Goal: Task Accomplishment & Management: Complete application form

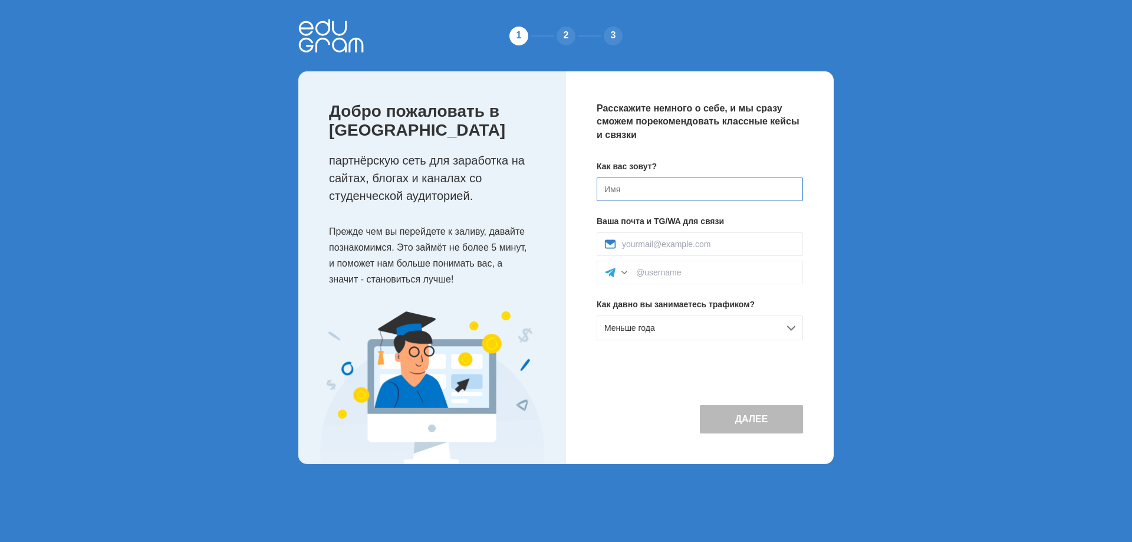
click at [647, 190] on input at bounding box center [700, 189] width 206 height 24
type input "B"
click at [679, 330] on div "Меньше года" at bounding box center [700, 327] width 206 height 25
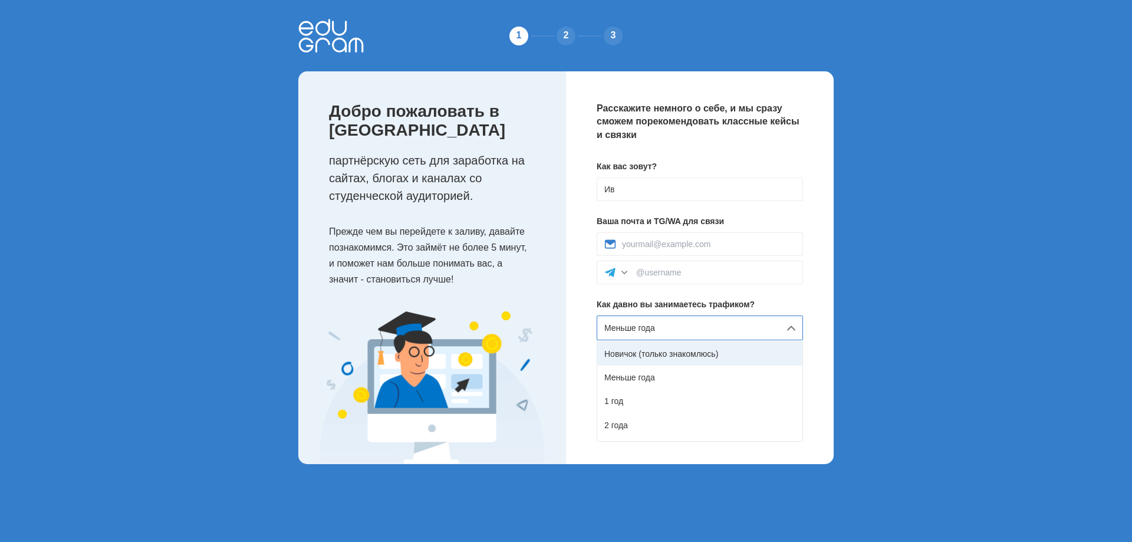
click at [694, 357] on div "Новичок (только знакомлюсь)" at bounding box center [699, 354] width 205 height 24
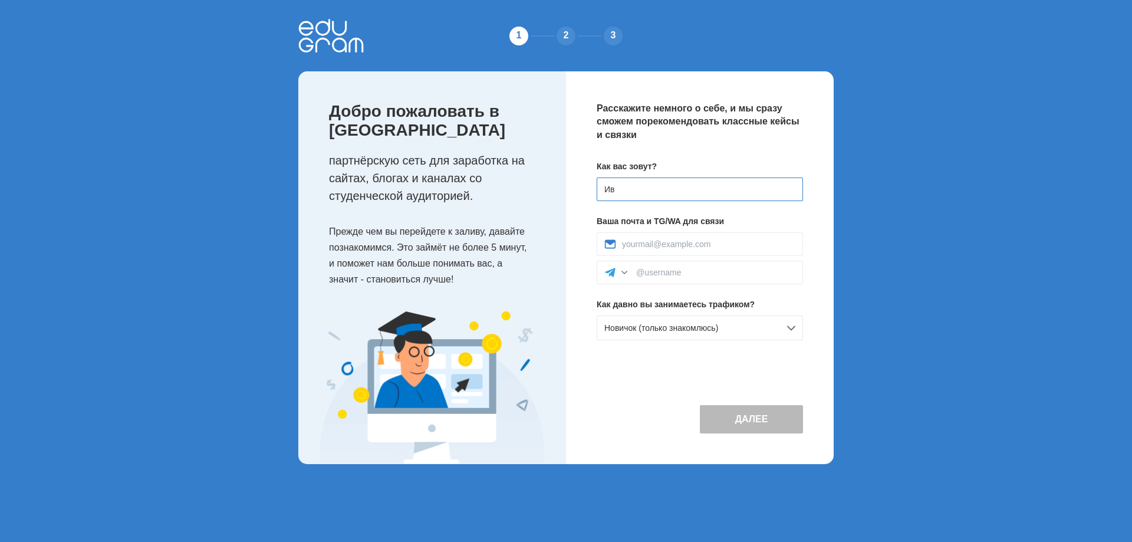
drag, startPoint x: 627, startPoint y: 190, endPoint x: 637, endPoint y: 189, distance: 10.6
click at [627, 190] on input "Ив" at bounding box center [700, 189] width 206 height 24
type input "Ивван"
click at [637, 268] on input at bounding box center [715, 272] width 159 height 9
type input "@Deloncelote"
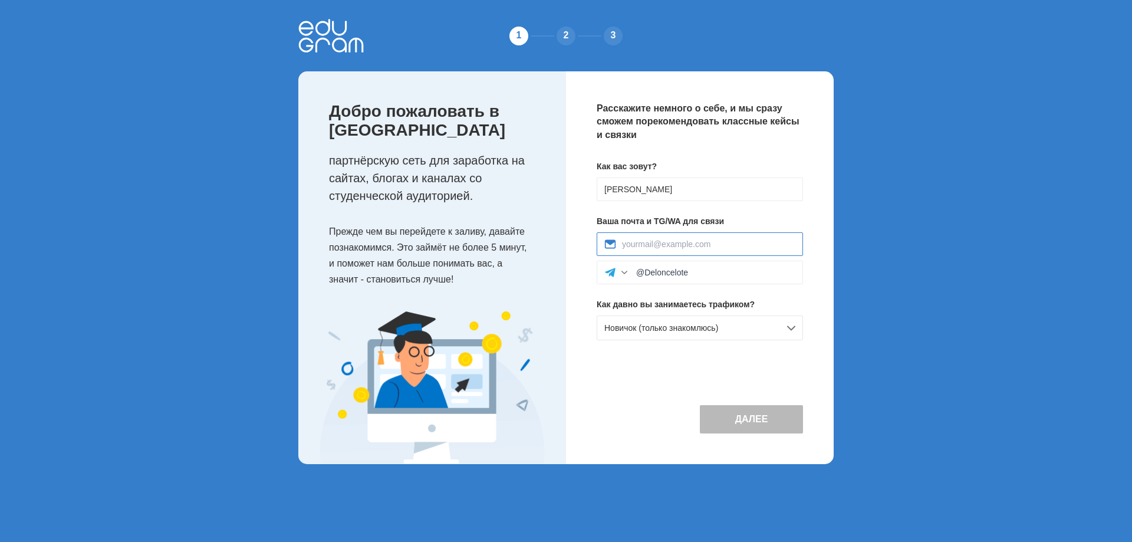
click at [676, 249] on input at bounding box center [708, 243] width 173 height 9
type input "[EMAIL_ADDRESS][DOMAIN_NAME]"
click at [765, 411] on button "Далее" at bounding box center [751, 419] width 103 height 28
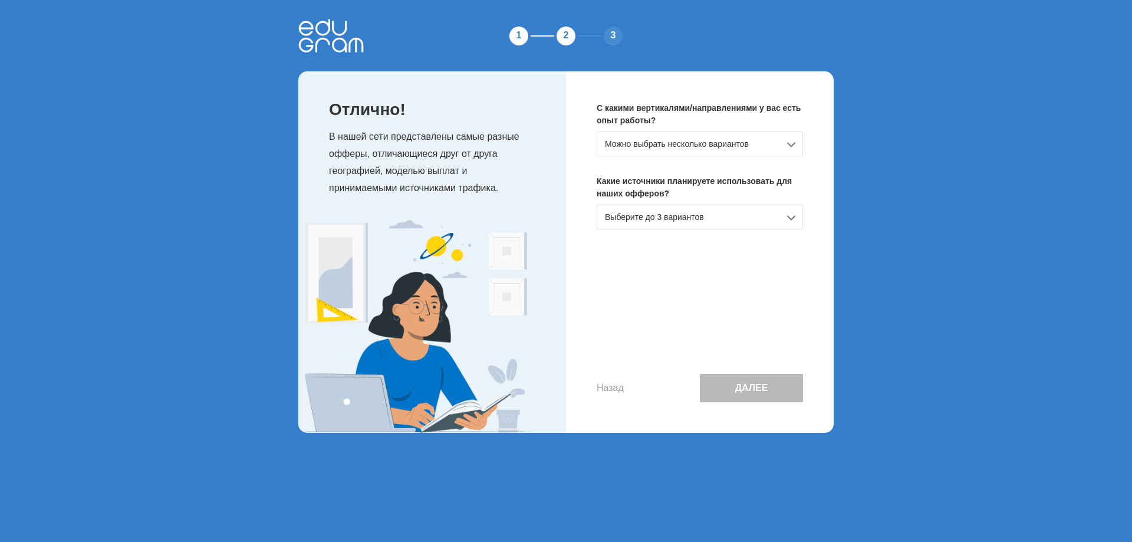
click at [648, 150] on div "Можно выбрать несколько вариантов" at bounding box center [700, 143] width 206 height 25
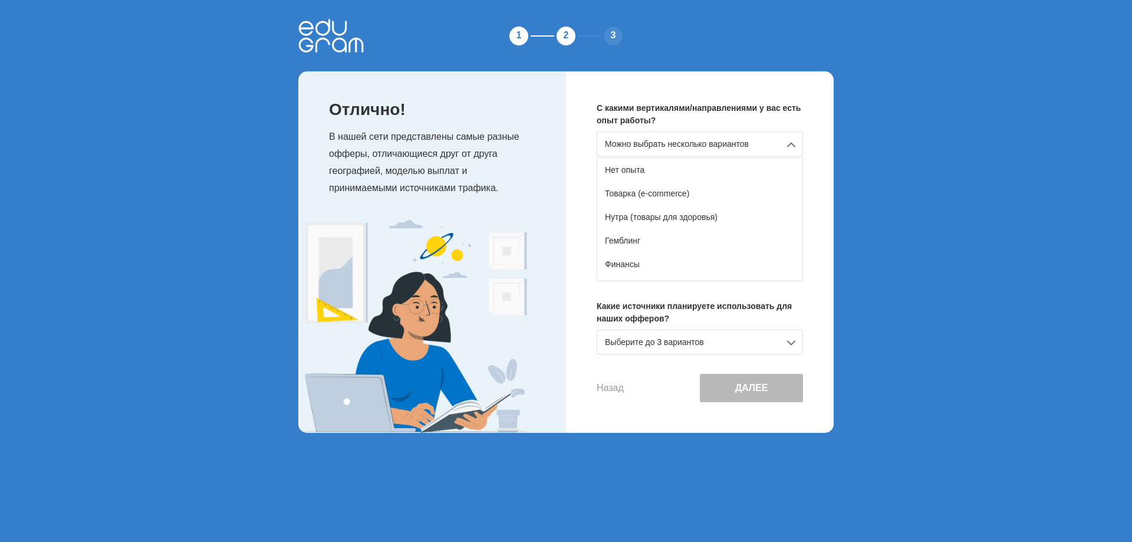
click at [651, 143] on div "Можно выбрать несколько вариантов" at bounding box center [700, 143] width 206 height 25
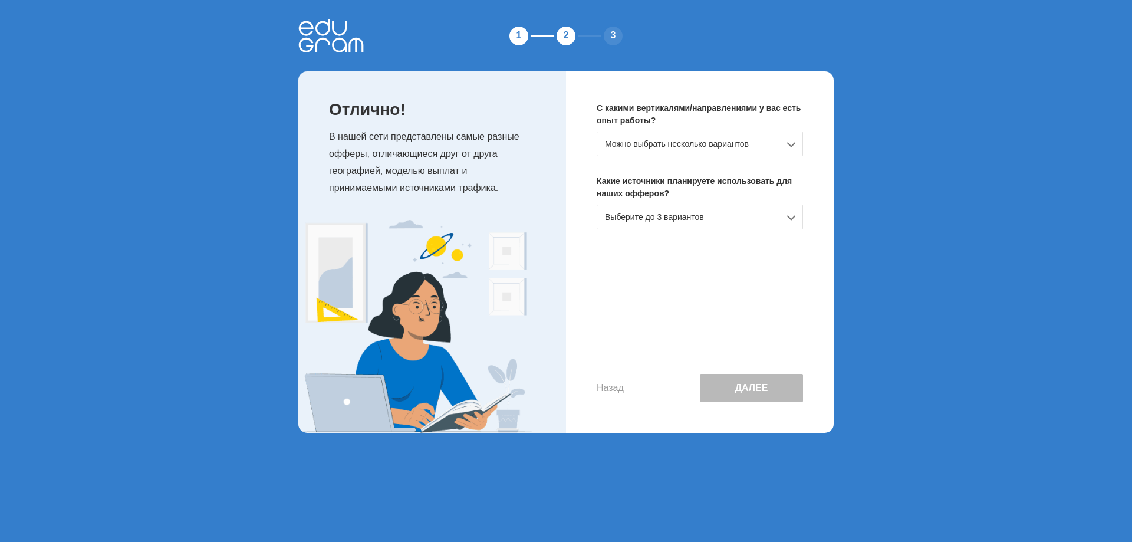
click at [667, 210] on div "Выберите до 3 вариантов" at bounding box center [700, 217] width 206 height 25
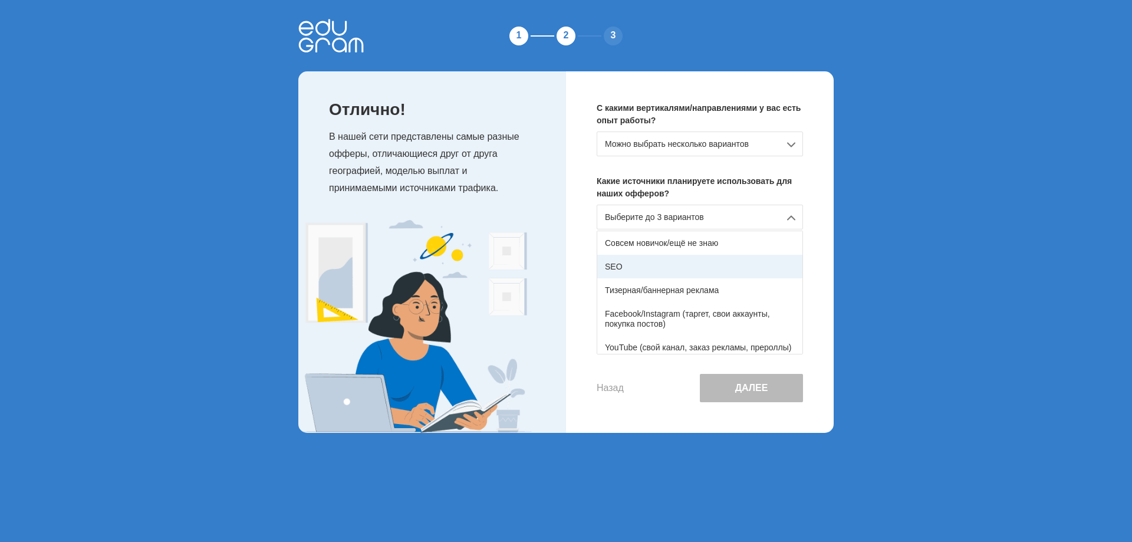
click at [674, 264] on div "SEO" at bounding box center [699, 267] width 205 height 24
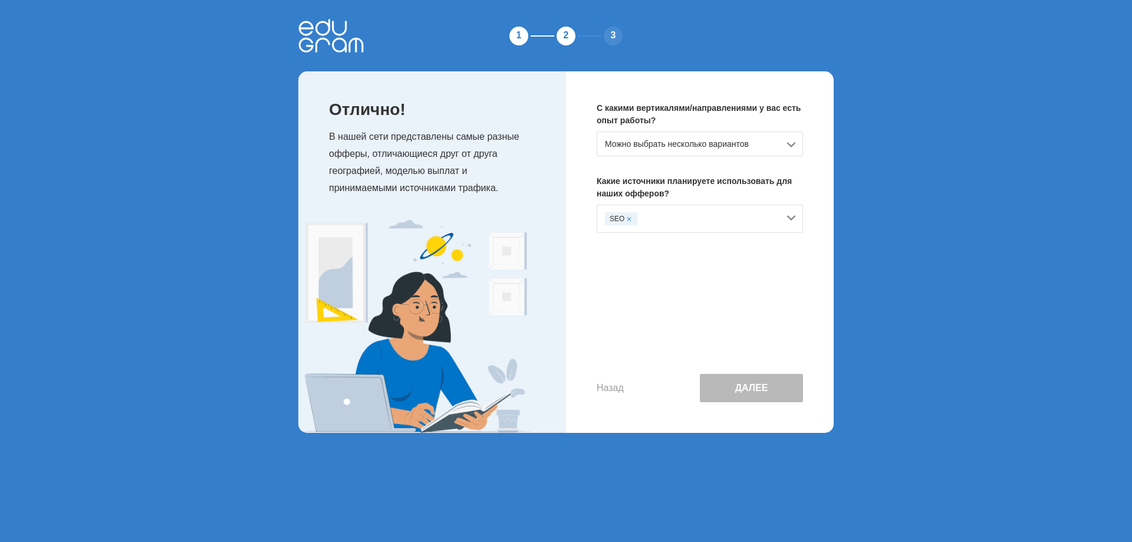
click at [658, 217] on div "SEO" at bounding box center [692, 218] width 174 height 13
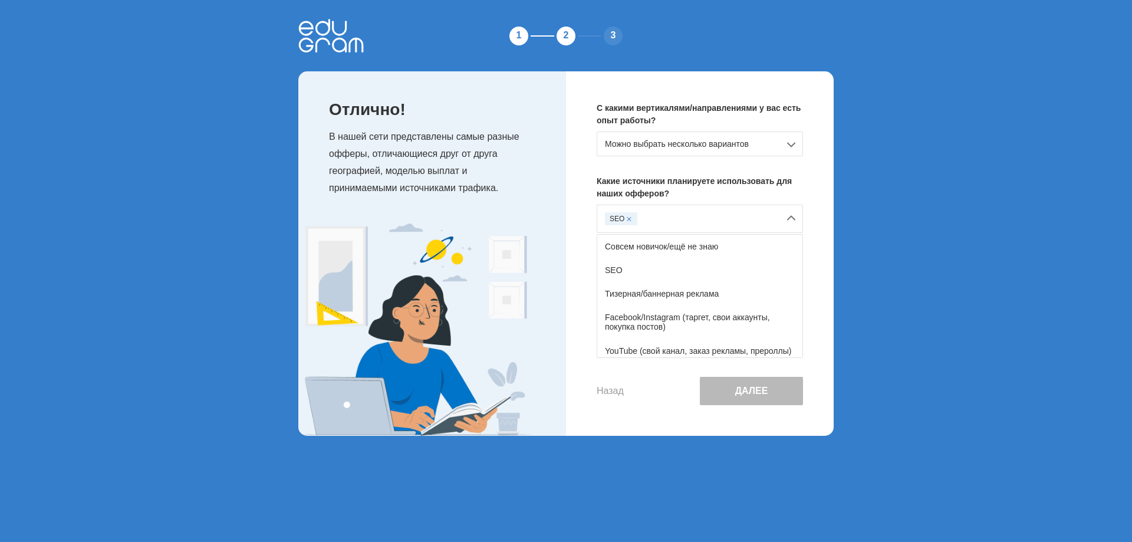
click at [725, 189] on p "Какие источники планируете использовать для наших офферов?" at bounding box center [700, 187] width 206 height 25
click at [789, 220] on div "SEO Совсем новичок/ещё не знаю SEO Тизерная/баннерная реклама Facebook/Instagra…" at bounding box center [700, 281] width 206 height 153
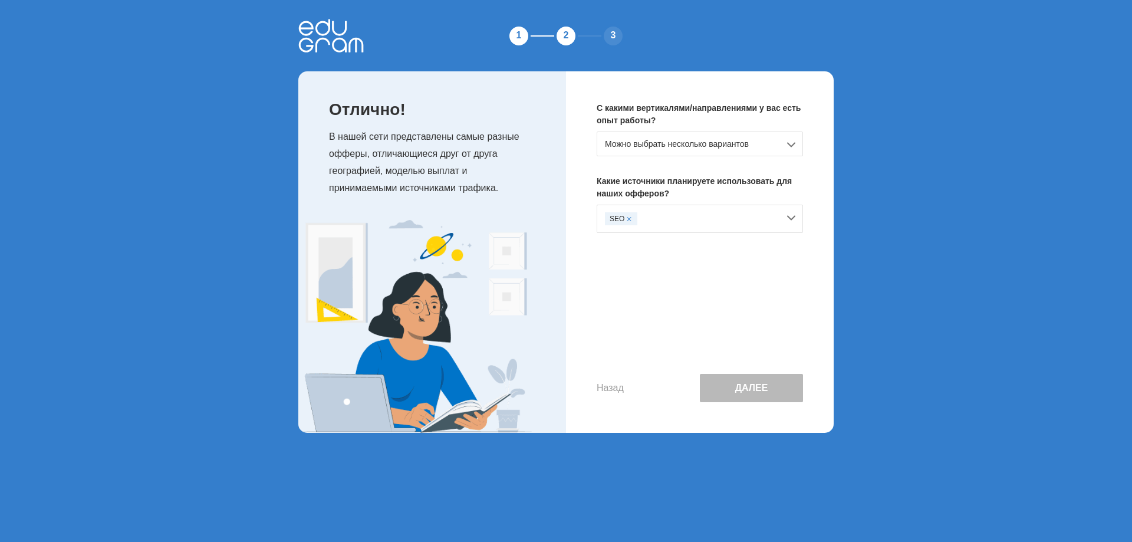
click at [673, 140] on div "Можно выбрать несколько вариантов" at bounding box center [700, 143] width 206 height 25
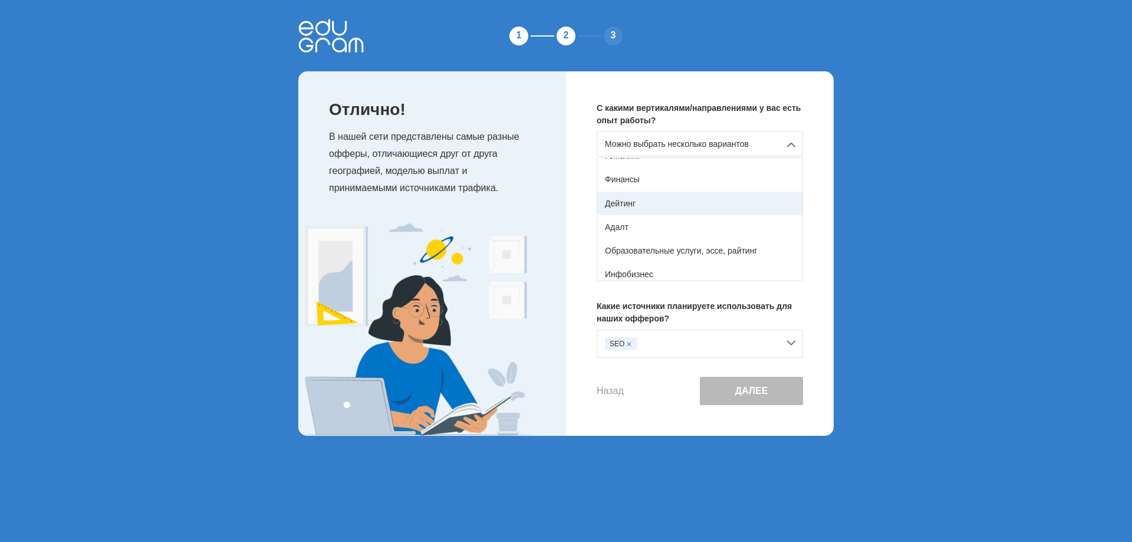
scroll to position [118, 0]
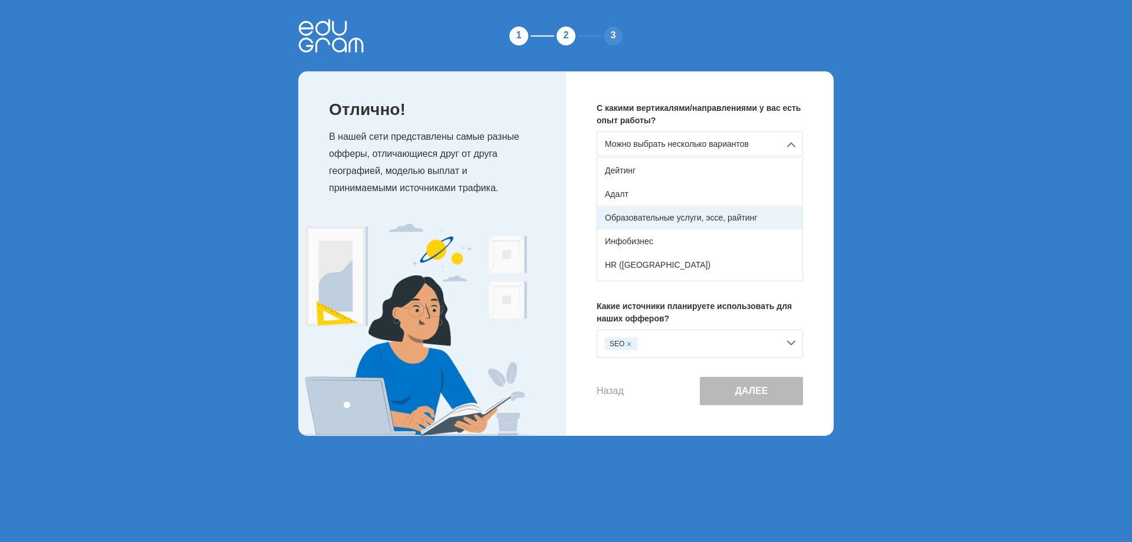
click at [702, 222] on div "Образовательные услуги, эссе, райтинг" at bounding box center [699, 218] width 205 height 24
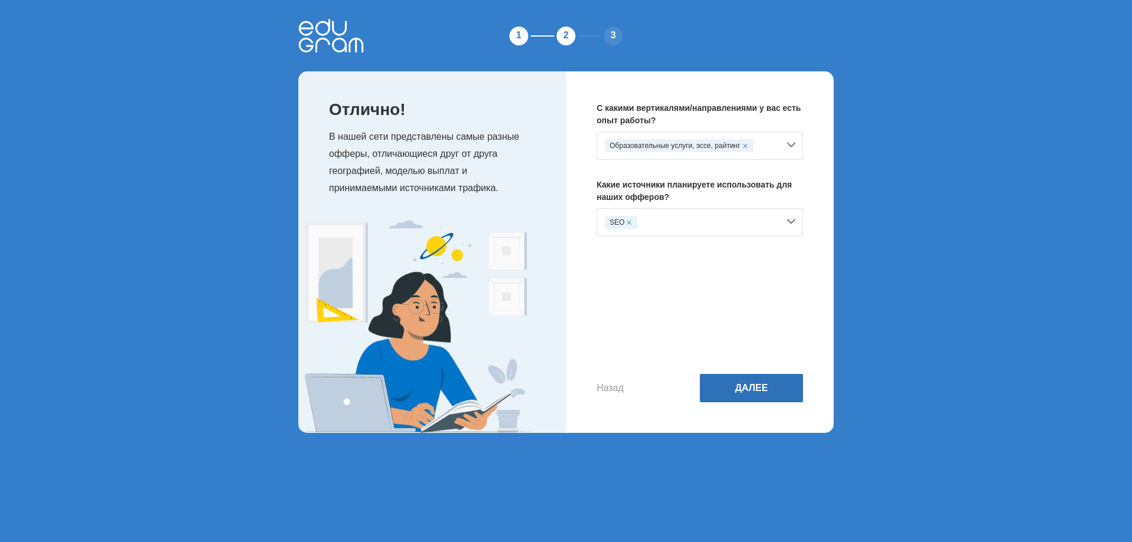
click at [763, 387] on button "Далее" at bounding box center [751, 388] width 103 height 28
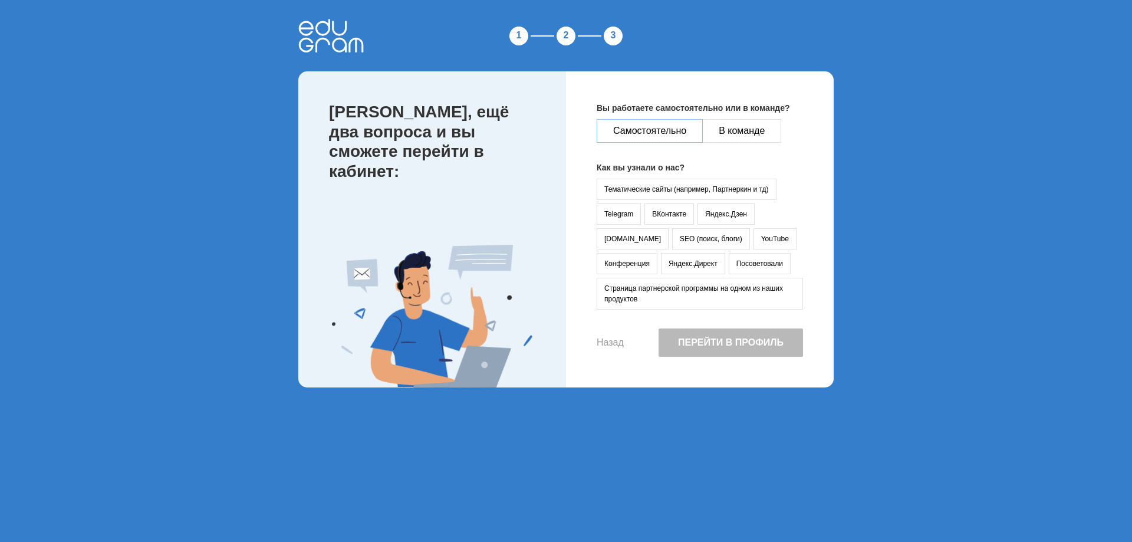
click at [670, 136] on button "Самостоятельно" at bounding box center [650, 131] width 106 height 24
click at [669, 228] on button "vc.ru" at bounding box center [633, 238] width 72 height 21
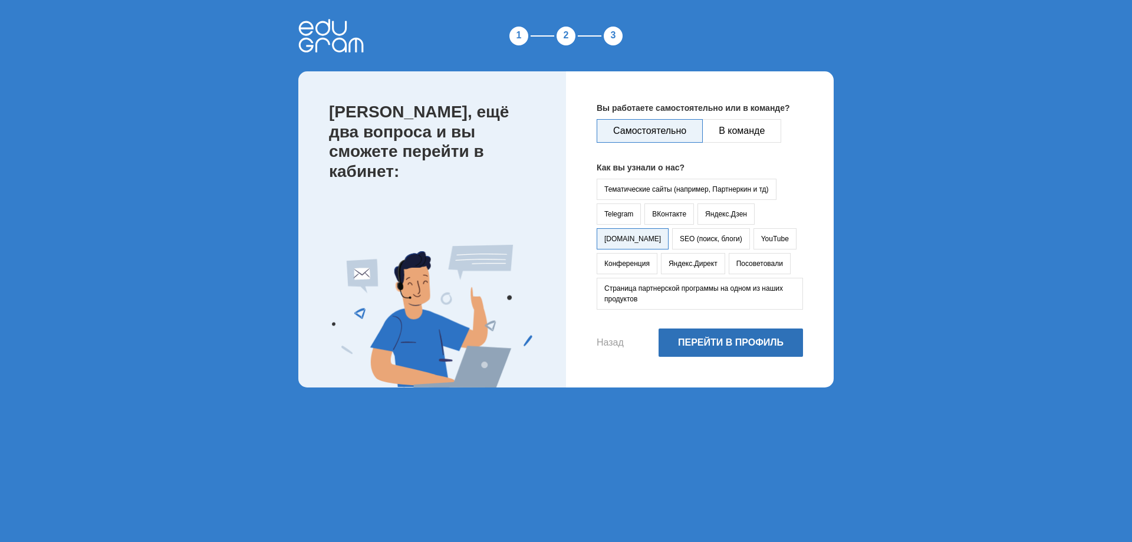
click at [768, 336] on button "Перейти в профиль" at bounding box center [730, 342] width 144 height 28
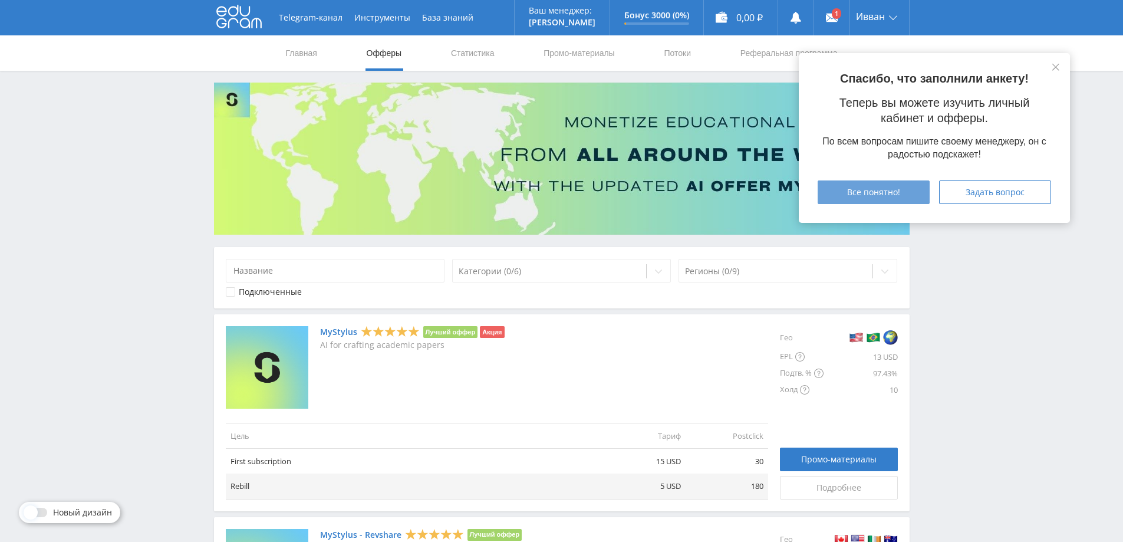
click at [896, 193] on span "Все понятно!" at bounding box center [873, 191] width 53 height 9
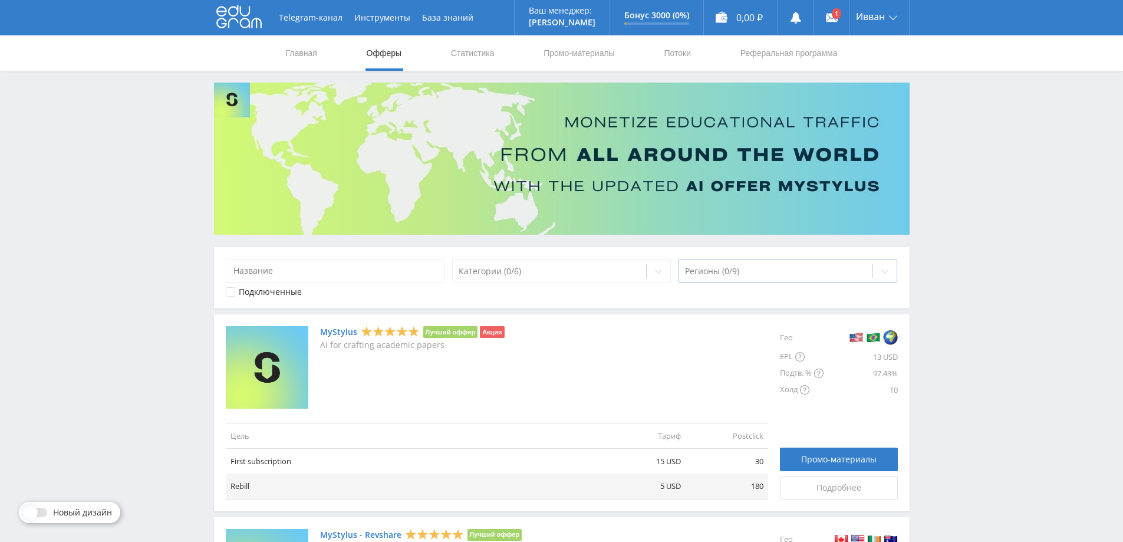
click at [739, 274] on div at bounding box center [776, 271] width 182 height 12
click at [748, 261] on div "Регионы (0/9)" at bounding box center [788, 271] width 219 height 24
click at [301, 58] on link "Главная" at bounding box center [302, 52] width 34 height 35
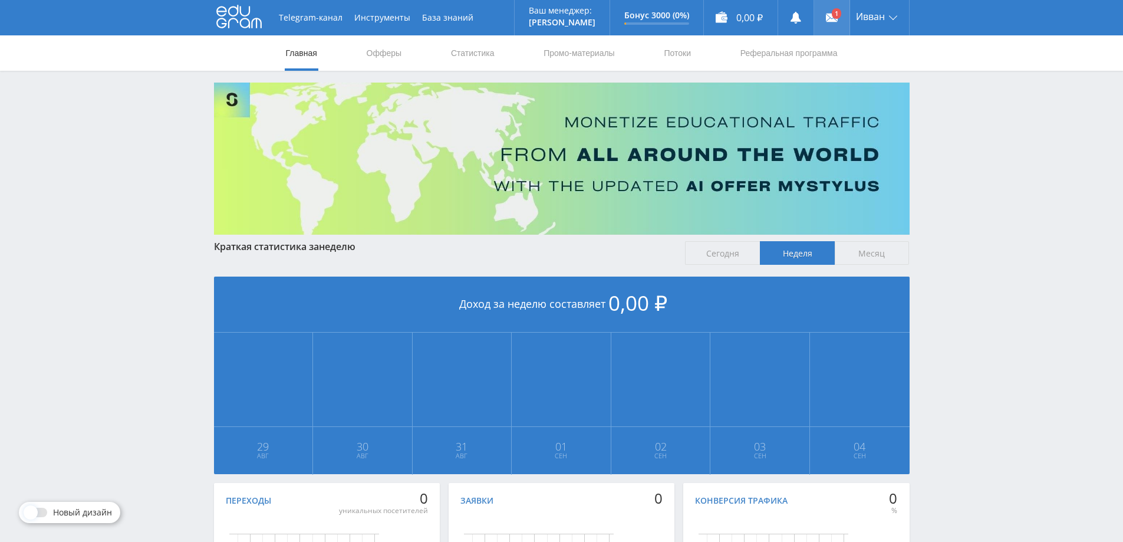
click at [822, 21] on link at bounding box center [831, 17] width 35 height 35
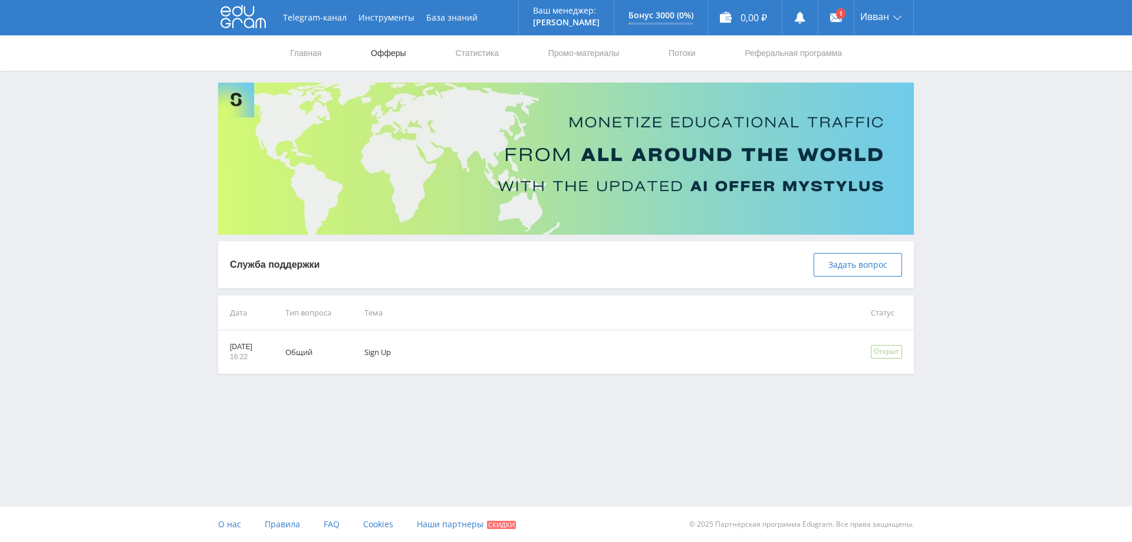
click at [371, 51] on link "Офферы" at bounding box center [389, 52] width 38 height 35
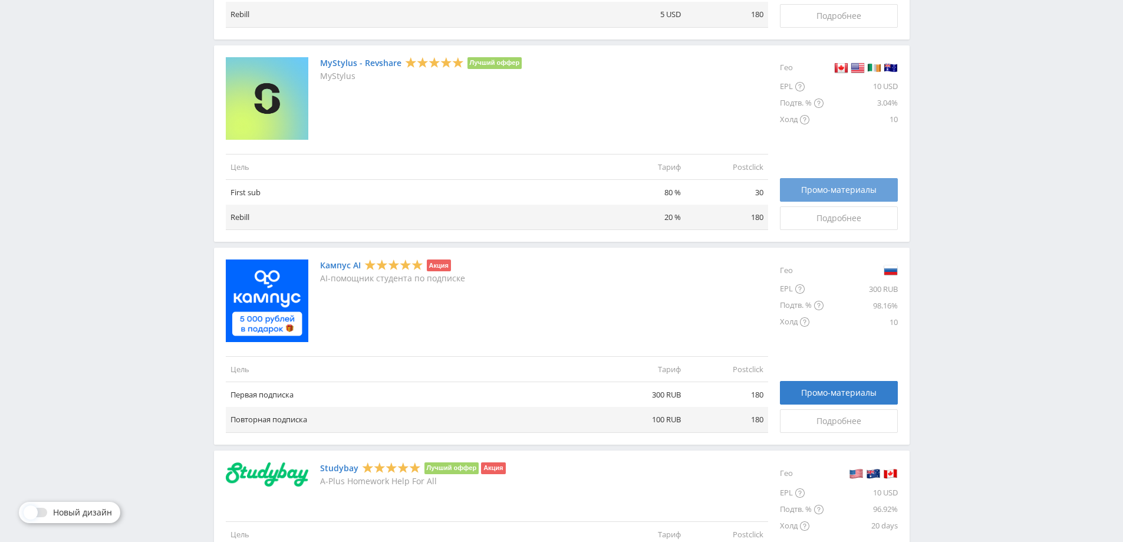
scroll to position [531, 0]
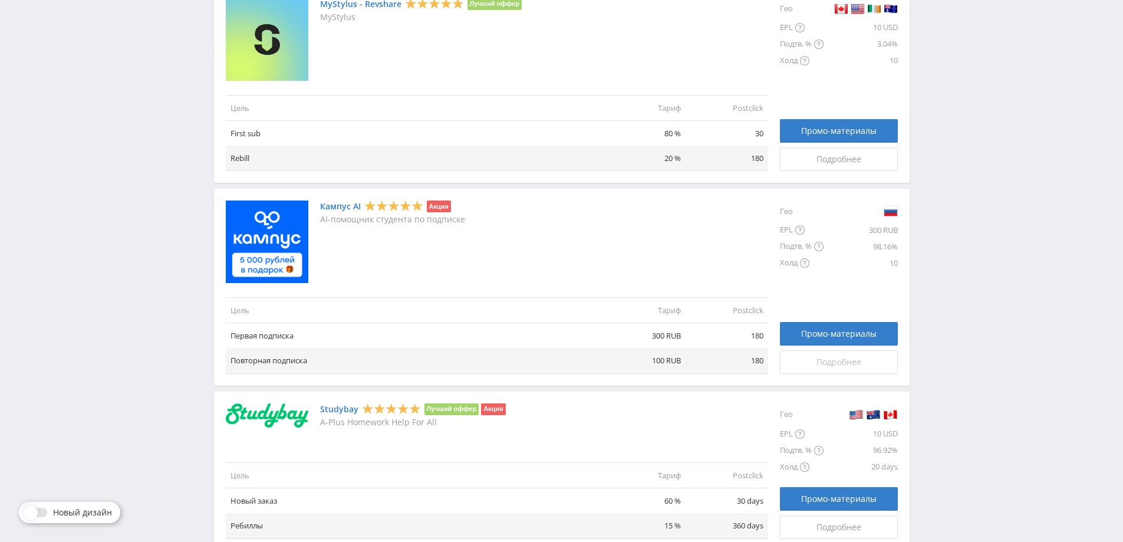
click at [823, 361] on span "Подробнее" at bounding box center [838, 361] width 45 height 9
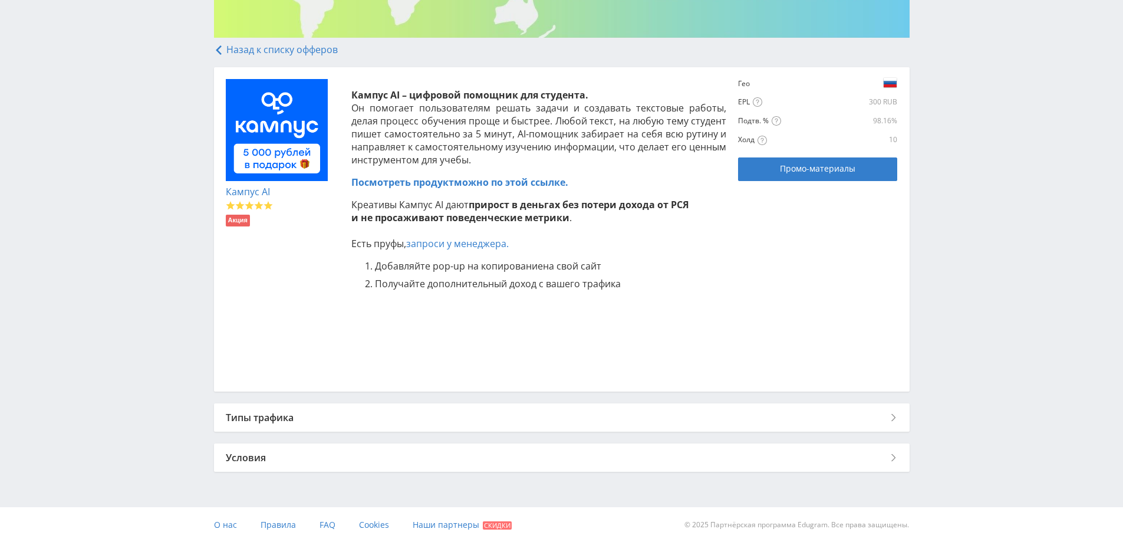
scroll to position [197, 0]
click at [463, 455] on div "Условия" at bounding box center [562, 457] width 696 height 28
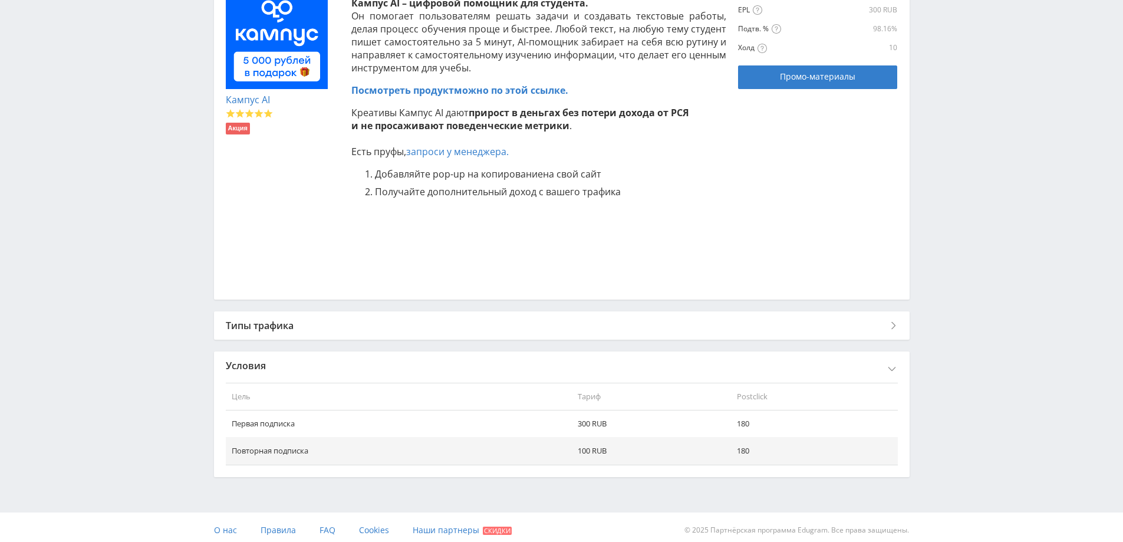
scroll to position [295, 0]
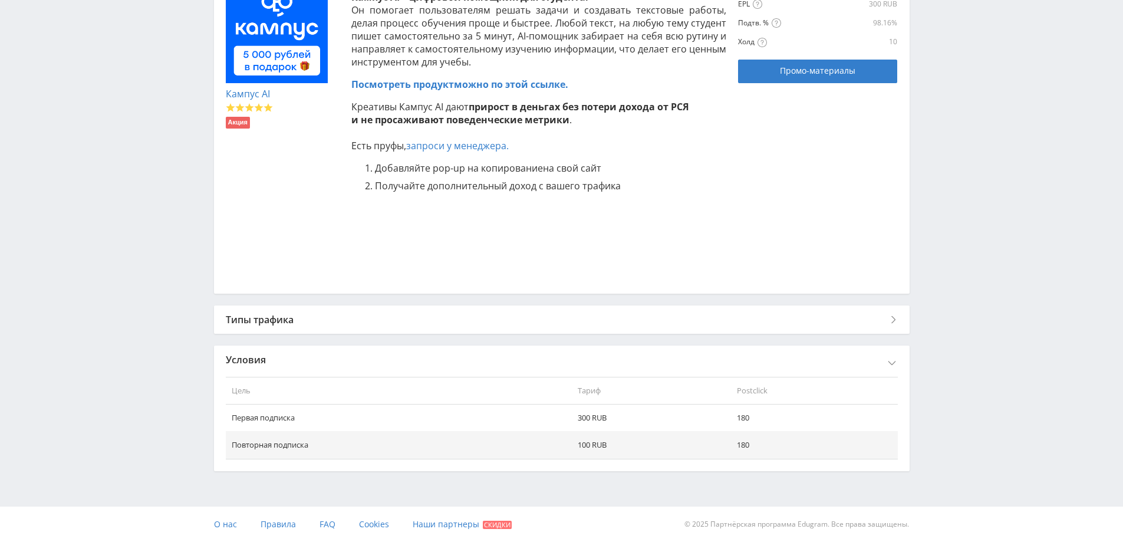
click at [371, 305] on div "Типы трафика" at bounding box center [562, 319] width 696 height 28
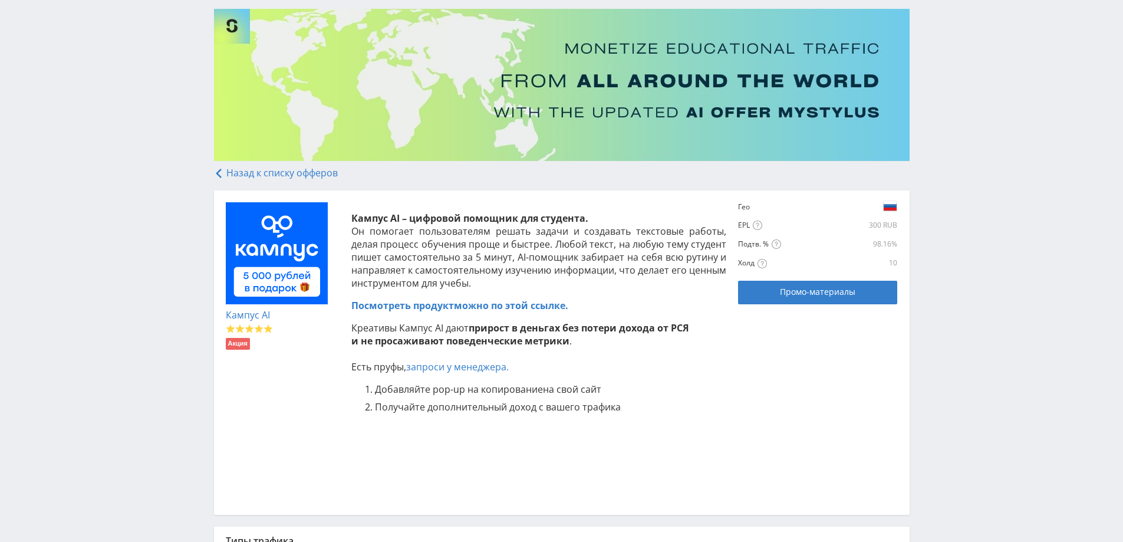
scroll to position [0, 0]
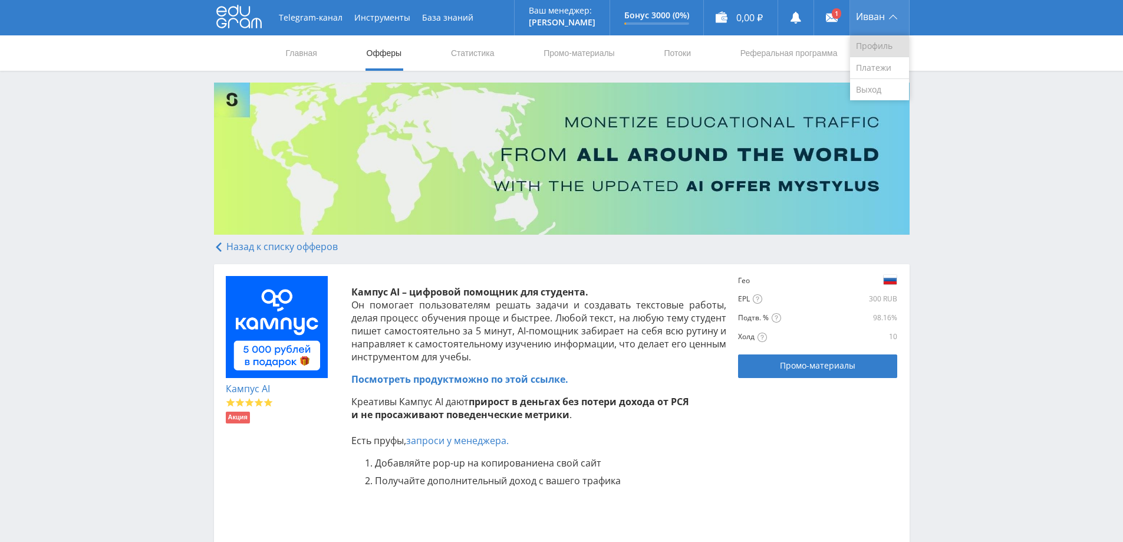
click at [873, 52] on link "Профиль" at bounding box center [879, 46] width 59 height 22
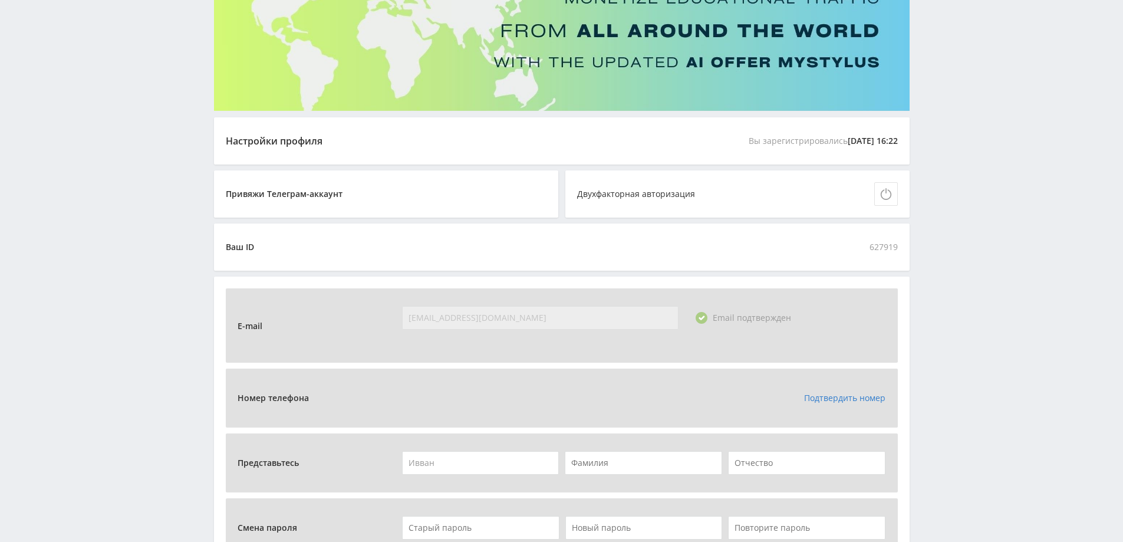
scroll to position [118, 0]
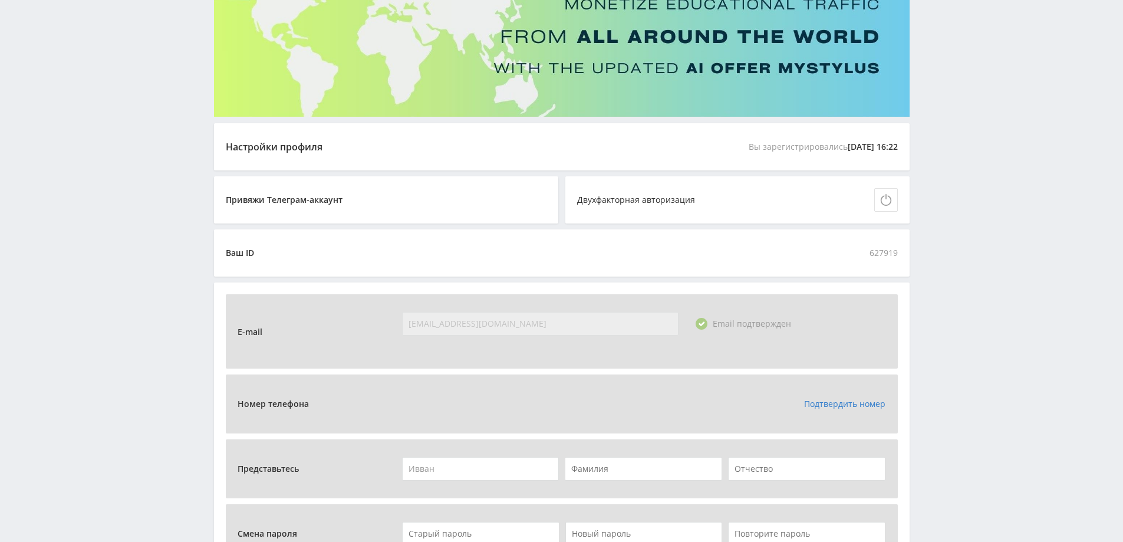
click at [482, 474] on input "Ивван" at bounding box center [480, 469] width 157 height 24
click at [426, 470] on input "Ивван" at bounding box center [480, 469] width 157 height 24
type input "[PERSON_NAME]"
click at [598, 423] on div "Номер телефона Подтвердить номер" at bounding box center [562, 403] width 672 height 59
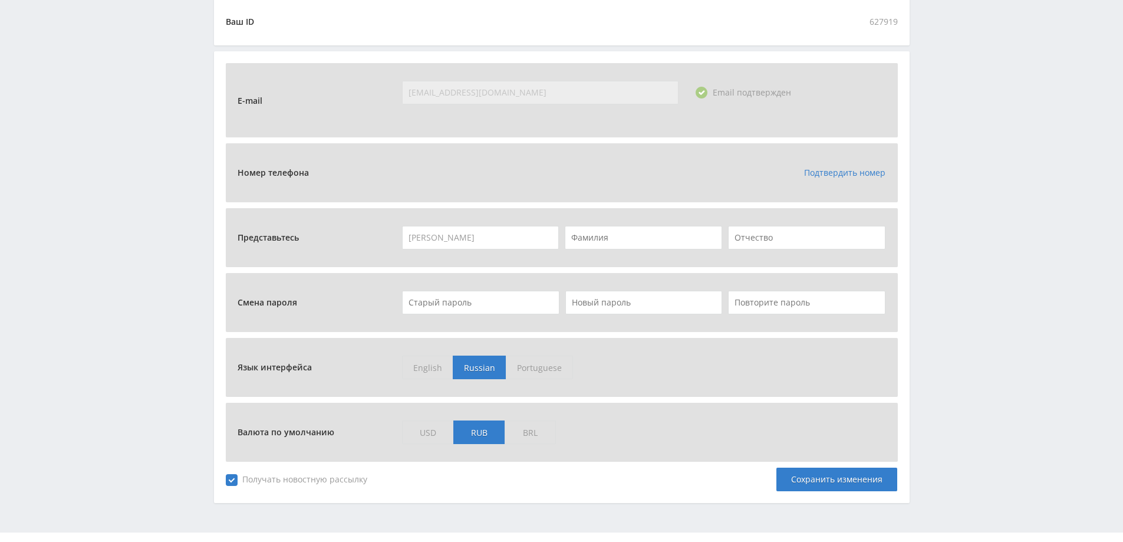
scroll to position [354, 0]
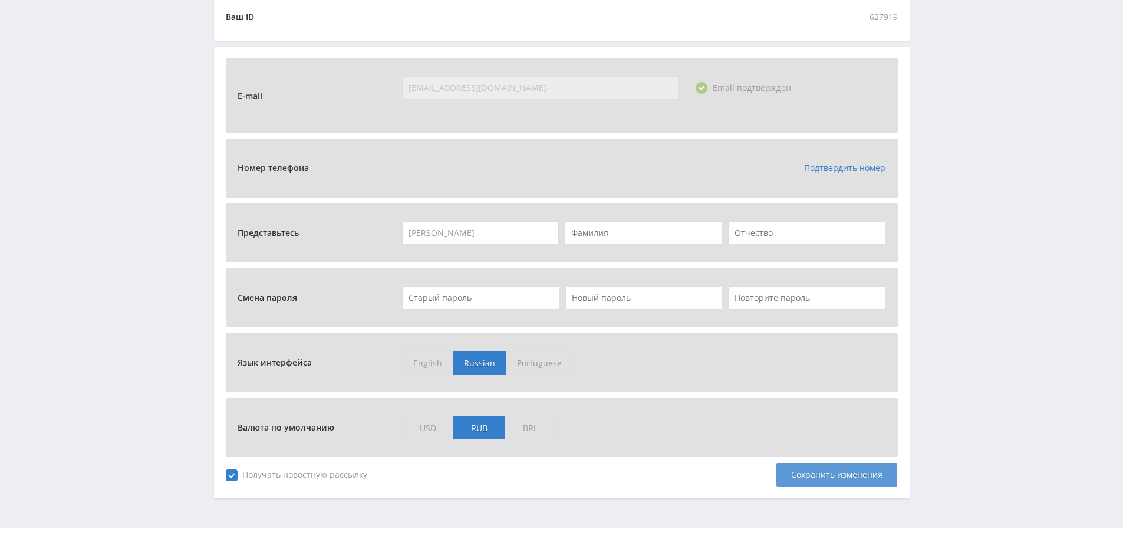
drag, startPoint x: 831, startPoint y: 471, endPoint x: 821, endPoint y: 467, distance: 11.4
click at [831, 471] on div "Сохранить изменения" at bounding box center [836, 475] width 121 height 24
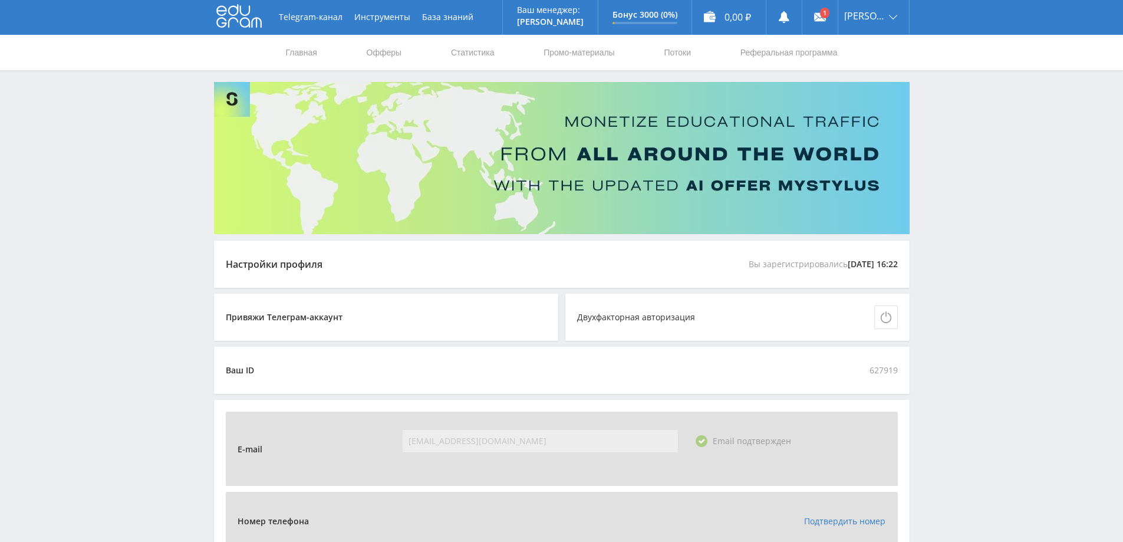
scroll to position [0, 0]
click at [378, 57] on link "Офферы" at bounding box center [384, 52] width 38 height 35
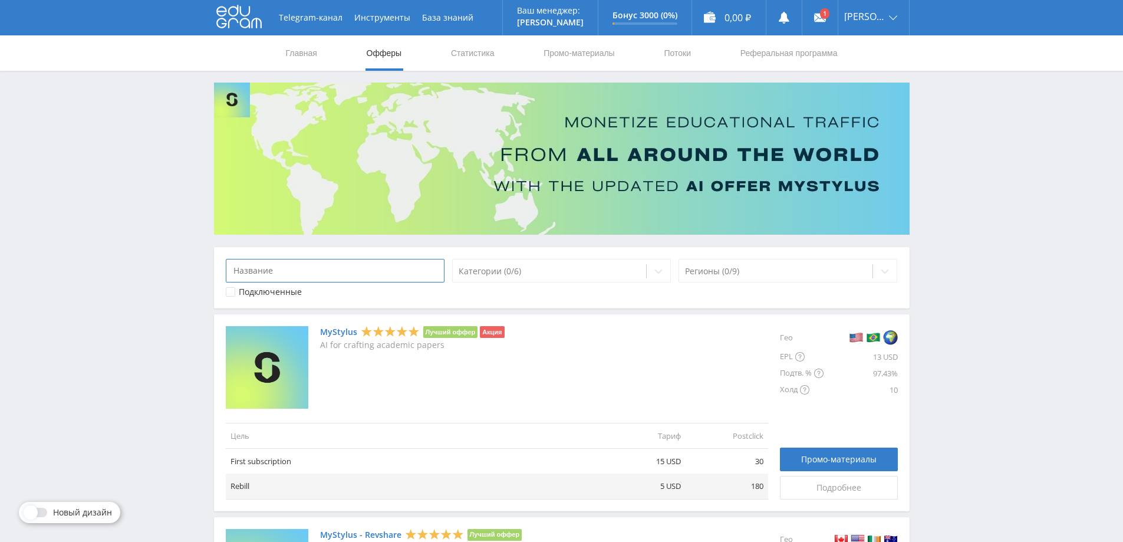
click at [374, 278] on input at bounding box center [335, 271] width 219 height 24
click at [357, 291] on div "Подключенные" at bounding box center [335, 291] width 219 height 9
click at [821, 457] on span "Промо-материалы" at bounding box center [838, 459] width 75 height 9
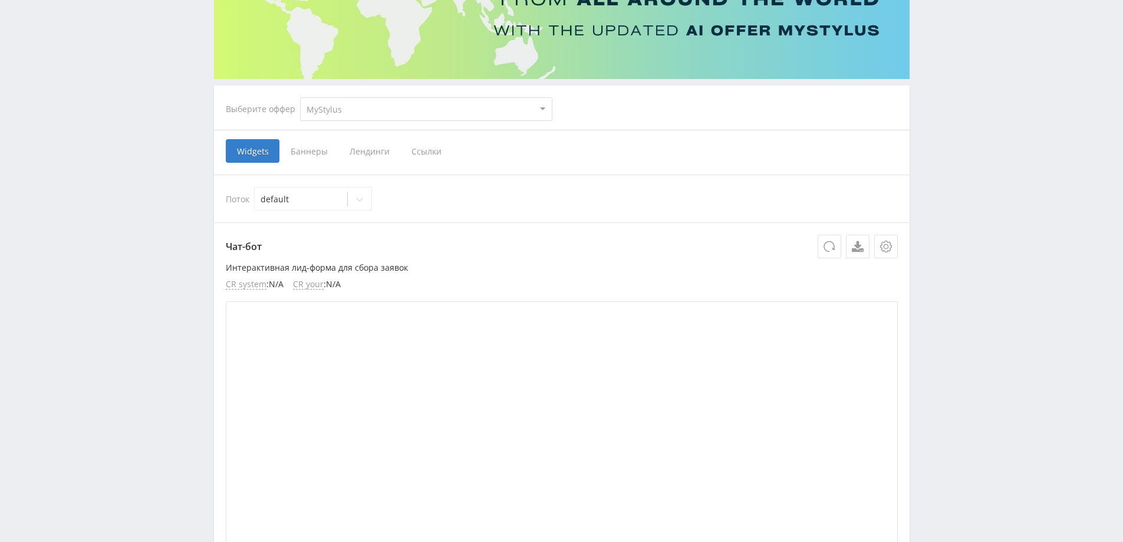
scroll to position [118, 0]
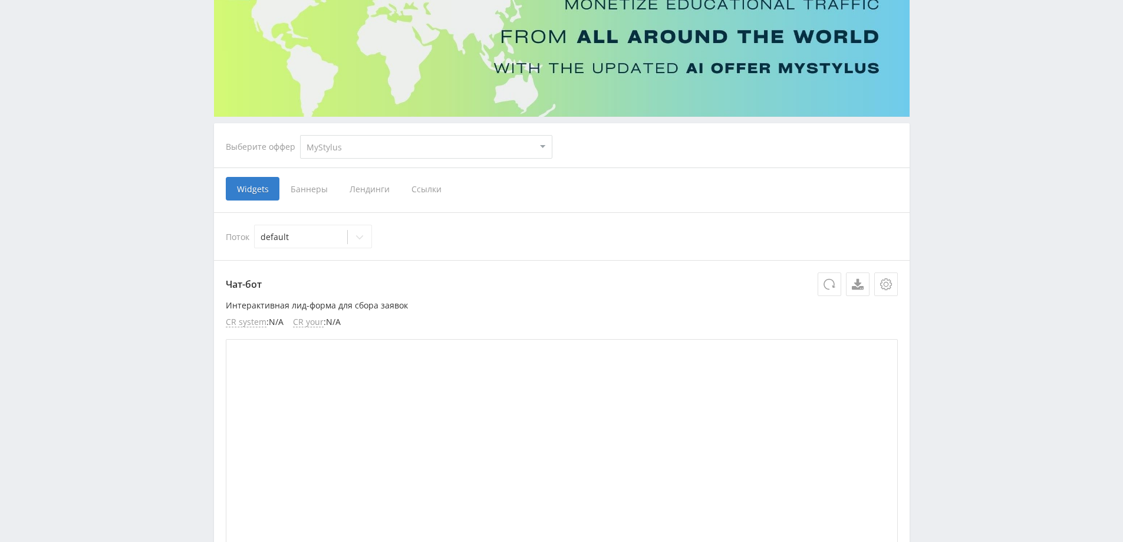
click at [305, 193] on span "Баннеры" at bounding box center [308, 189] width 59 height 24
click at [0, 0] on input "Баннеры" at bounding box center [0, 0] width 0 height 0
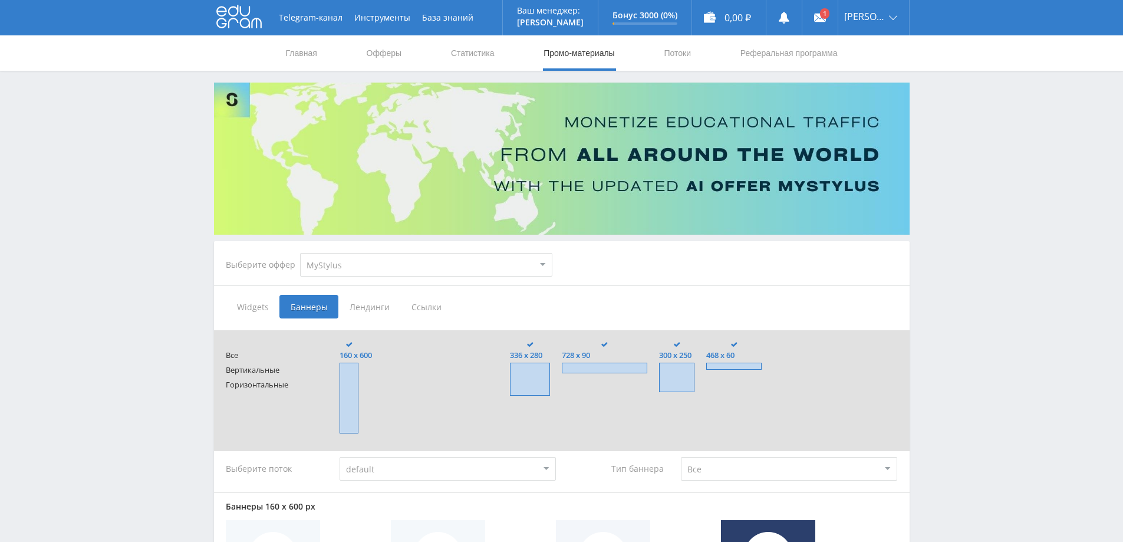
click at [378, 305] on span "Лендинги" at bounding box center [369, 307] width 62 height 24
click at [0, 0] on input "Лендинги" at bounding box center [0, 0] width 0 height 0
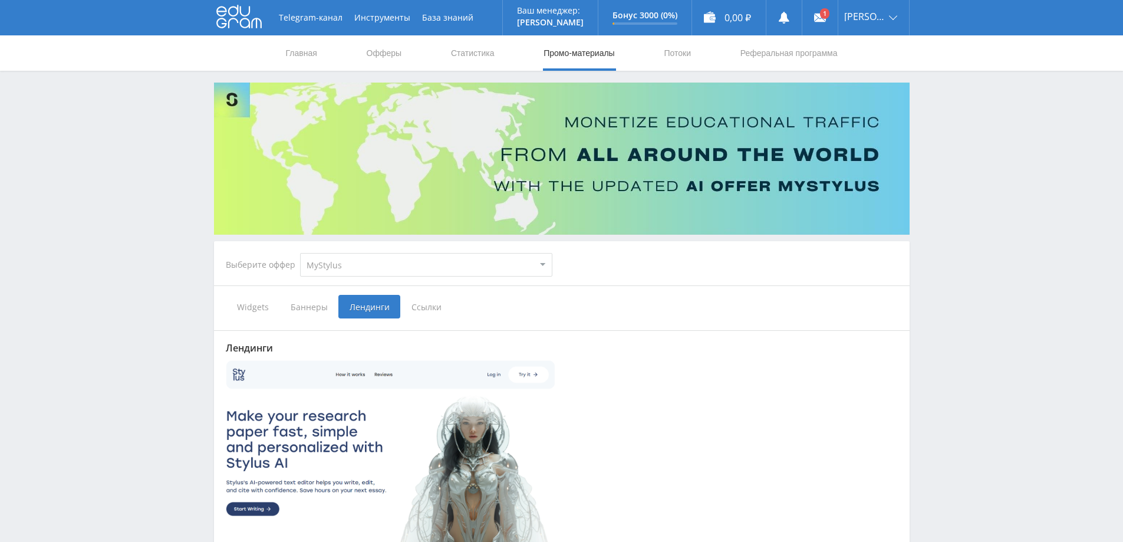
click at [436, 309] on span "Ссылки" at bounding box center [426, 307] width 52 height 24
click at [0, 0] on input "Ссылки" at bounding box center [0, 0] width 0 height 0
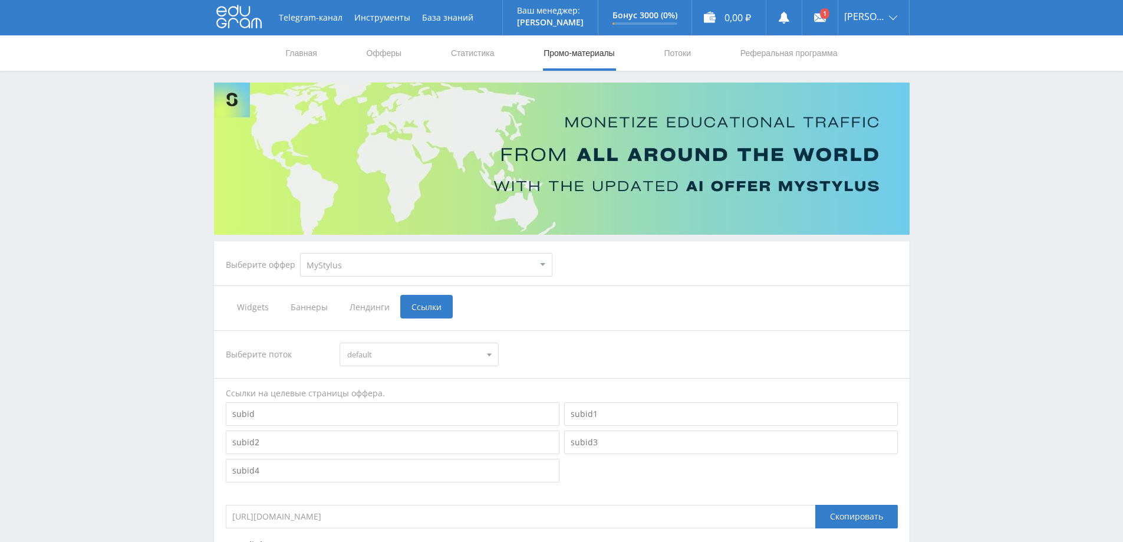
click at [346, 274] on select "MyStylus MyStylus - Revshare Кампус AI Studybay Автор24 Studybay Brazil Study A…" at bounding box center [426, 265] width 252 height 24
click at [345, 268] on select "MyStylus MyStylus - Revshare Кампус AI Studybay Автор24 Studybay Brazil Study A…" at bounding box center [426, 265] width 252 height 24
click at [370, 267] on select "MyStylus MyStylus - Revshare Кампус AI Studybay Автор24 Studybay Brazil Study A…" at bounding box center [426, 265] width 252 height 24
select select "341"
click at [300, 253] on select "MyStylus MyStylus - Revshare Кампус AI Studybay Автор24 Studybay Brazil Study A…" at bounding box center [426, 265] width 252 height 24
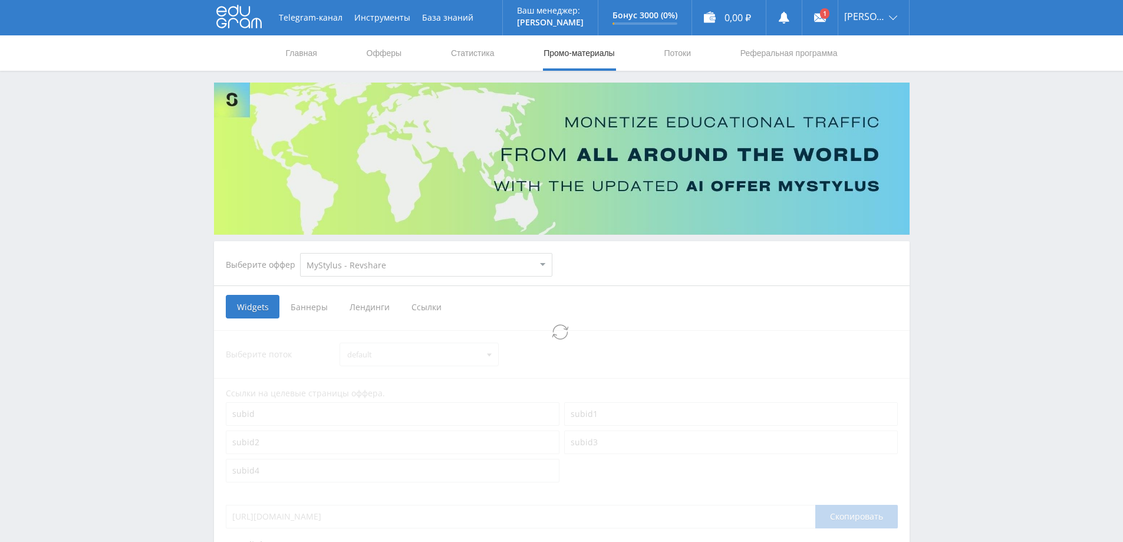
select select "341"
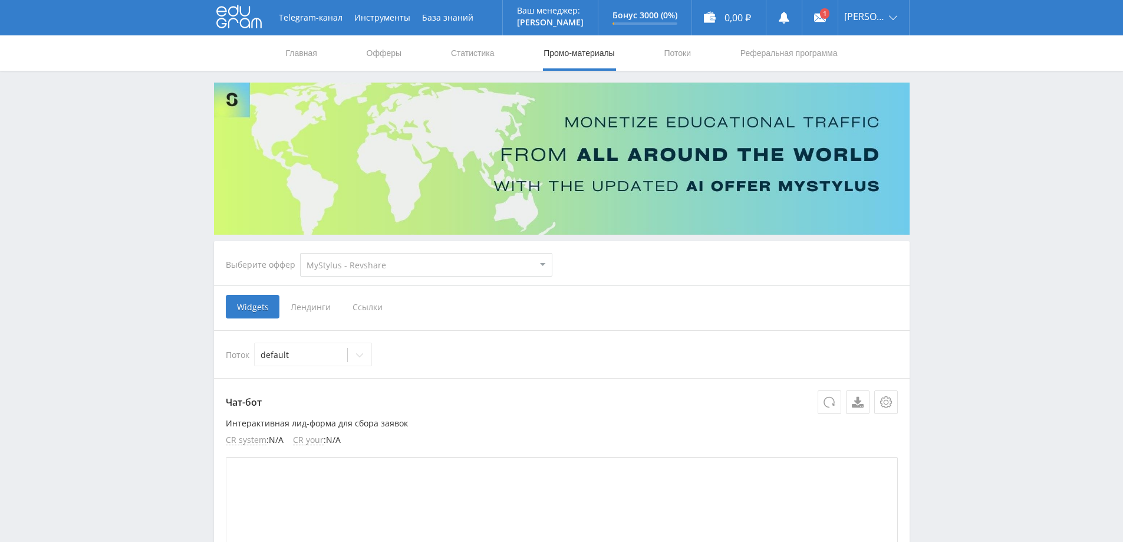
click at [365, 267] on select "MyStylus MyStylus - Revshare Кампус AI Studybay Автор24 Studybay Brazil Study A…" at bounding box center [426, 265] width 252 height 24
click at [399, 267] on select "MyStylus MyStylus - Revshare Кампус AI Studybay Автор24 Studybay Brazil Study A…" at bounding box center [426, 265] width 252 height 24
click at [312, 56] on link "Главная" at bounding box center [302, 52] width 34 height 35
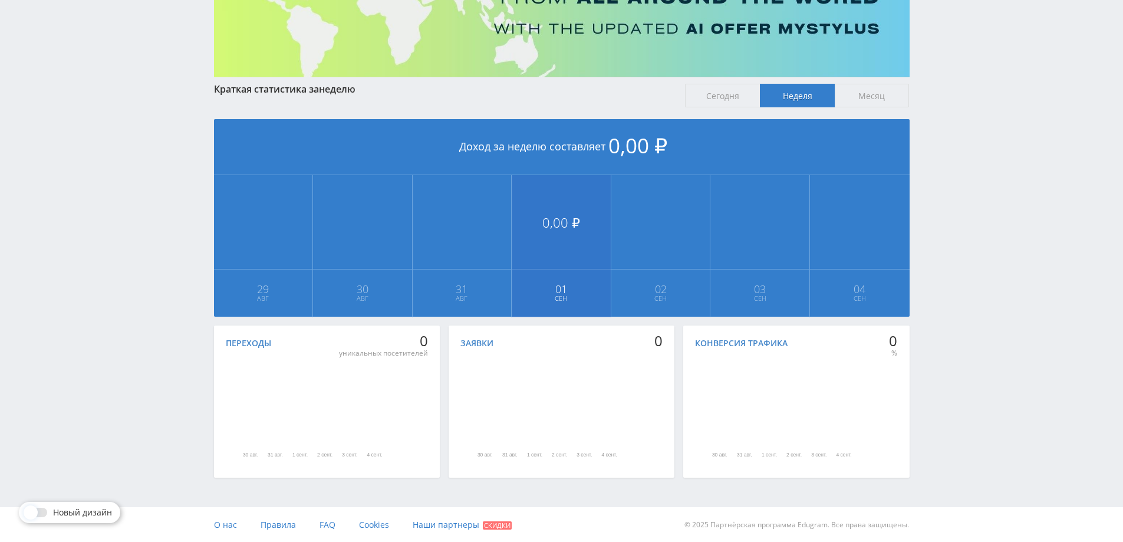
scroll to position [158, 0]
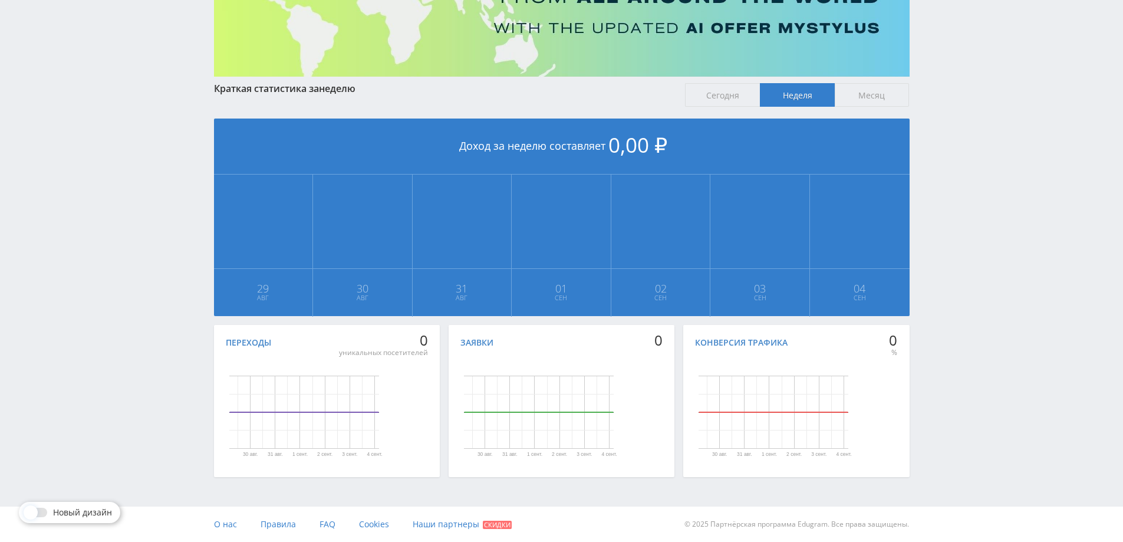
click at [37, 512] on span at bounding box center [31, 512] width 14 height 14
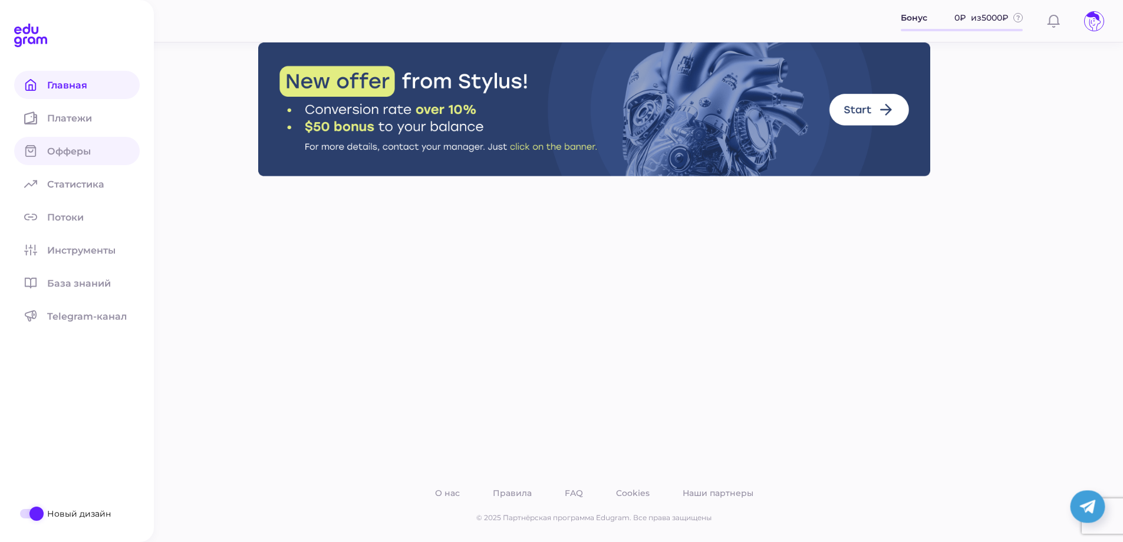
click at [70, 152] on span "Офферы" at bounding box center [76, 151] width 58 height 11
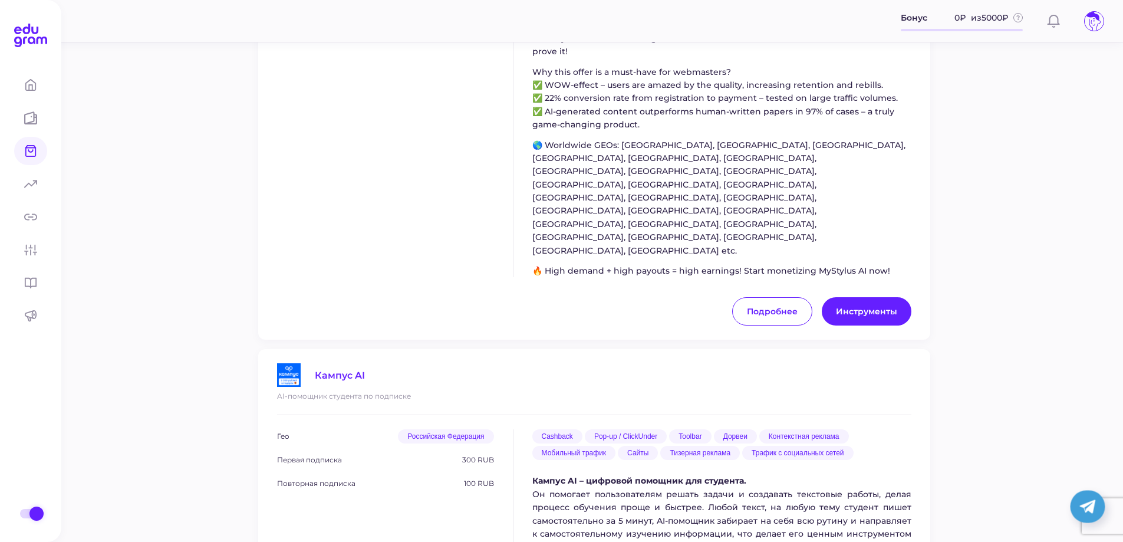
scroll to position [943, 0]
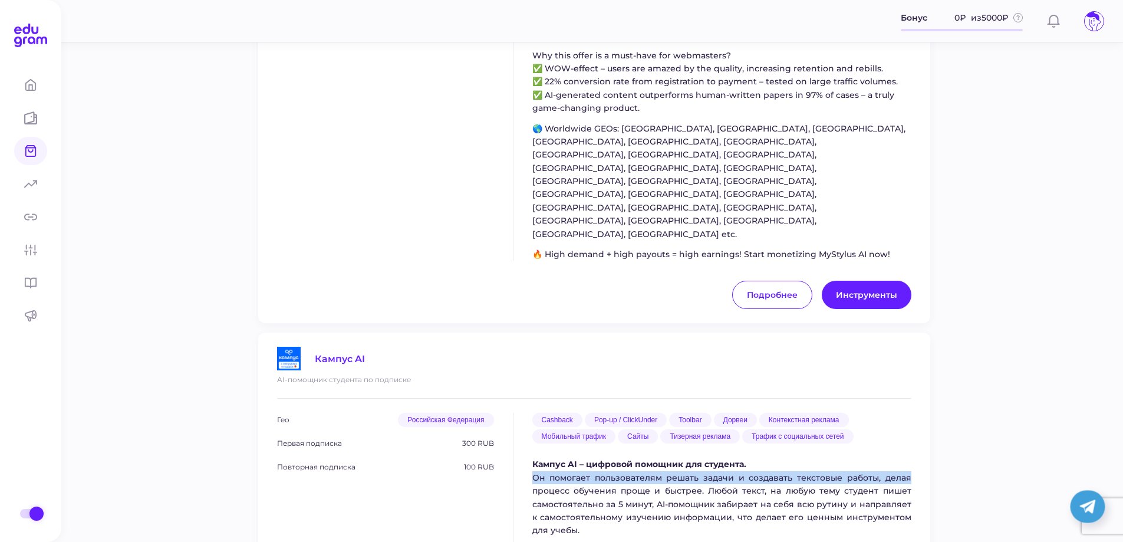
drag, startPoint x: 532, startPoint y: 319, endPoint x: 910, endPoint y: 324, distance: 377.3
click at [910, 457] on p "Кампус AI – цифровой помощник для студента. Он помогает пользователям решать за…" at bounding box center [721, 496] width 379 height 79
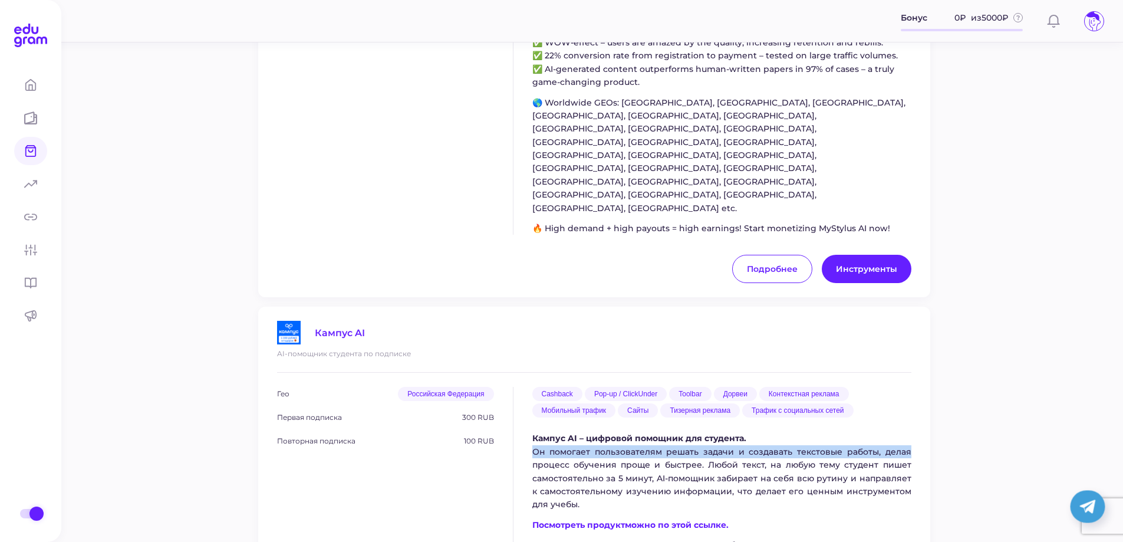
scroll to position [1002, 0]
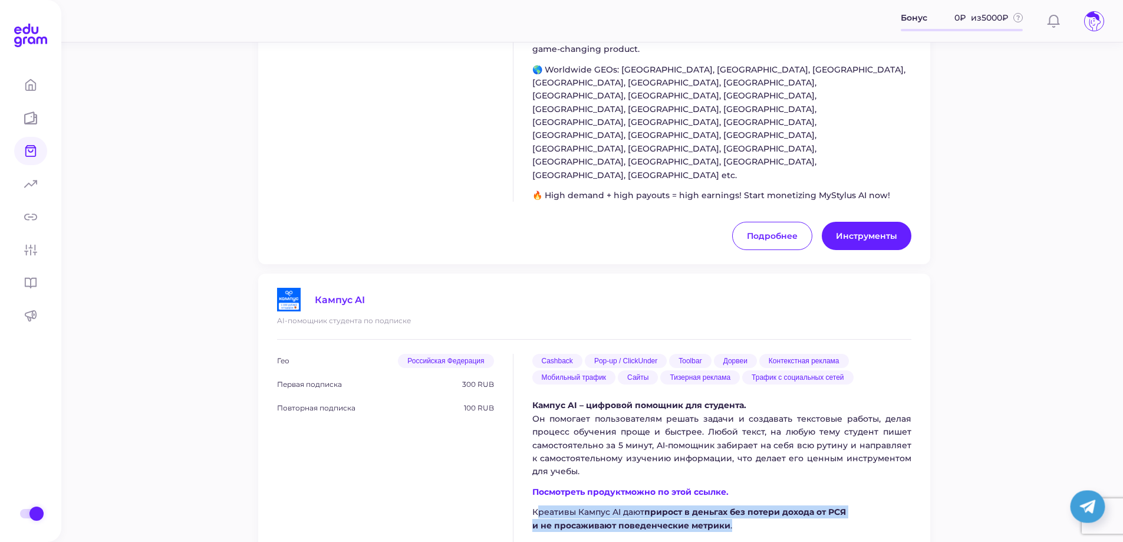
drag, startPoint x: 536, startPoint y: 351, endPoint x: 753, endPoint y: 367, distance: 217.5
click at [748, 505] on p "Креативы Кампус AI дают прирост в деньгах без потери дохода от РСЯ и не просажи…" at bounding box center [721, 531] width 379 height 53
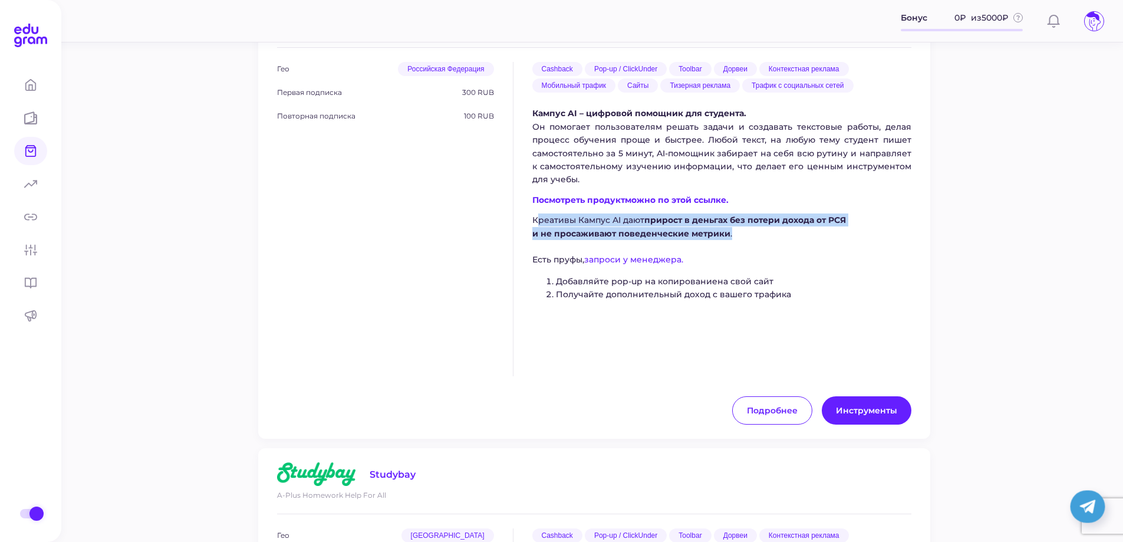
scroll to position [1297, 0]
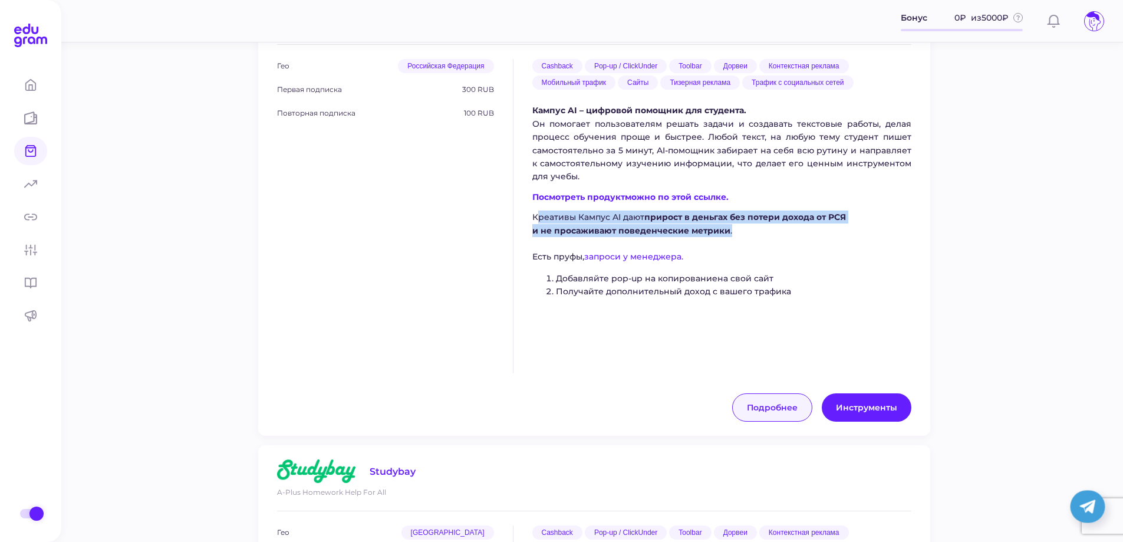
click at [771, 402] on span "Подробнее" at bounding box center [772, 407] width 51 height 11
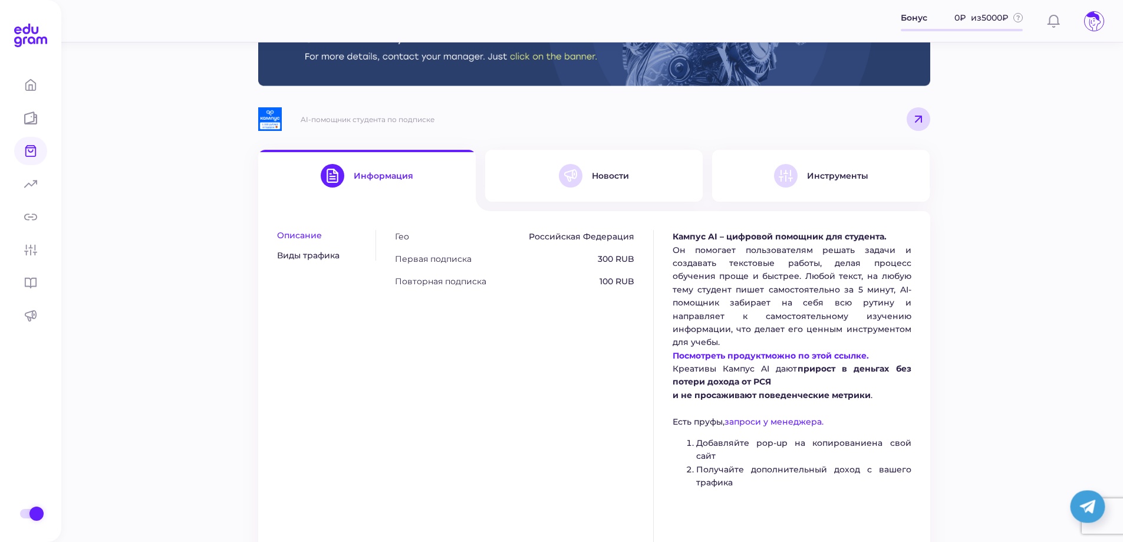
scroll to position [118, 0]
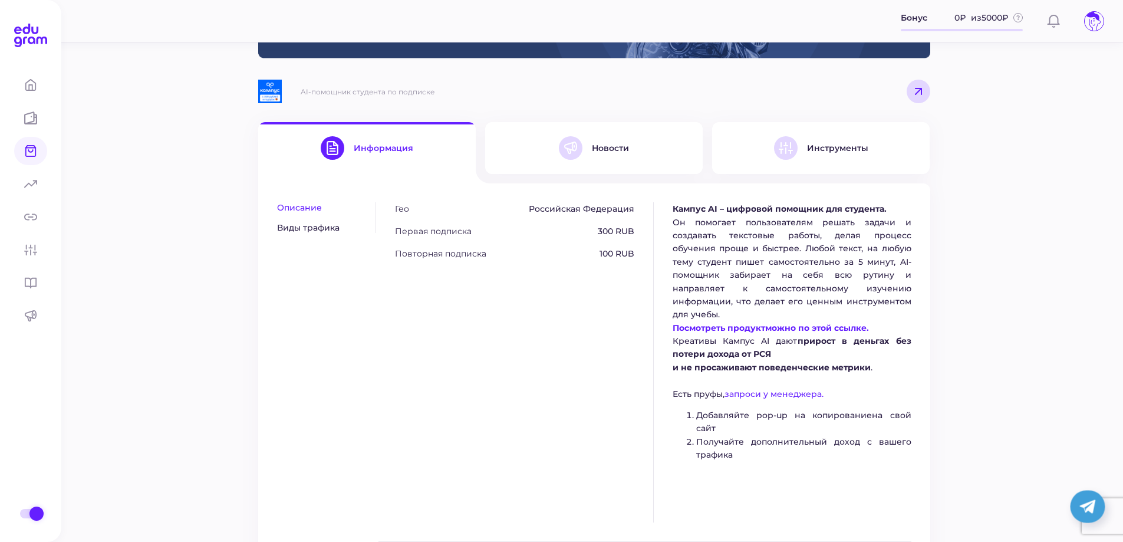
click at [298, 231] on button "Виды трафика" at bounding box center [320, 227] width 87 height 11
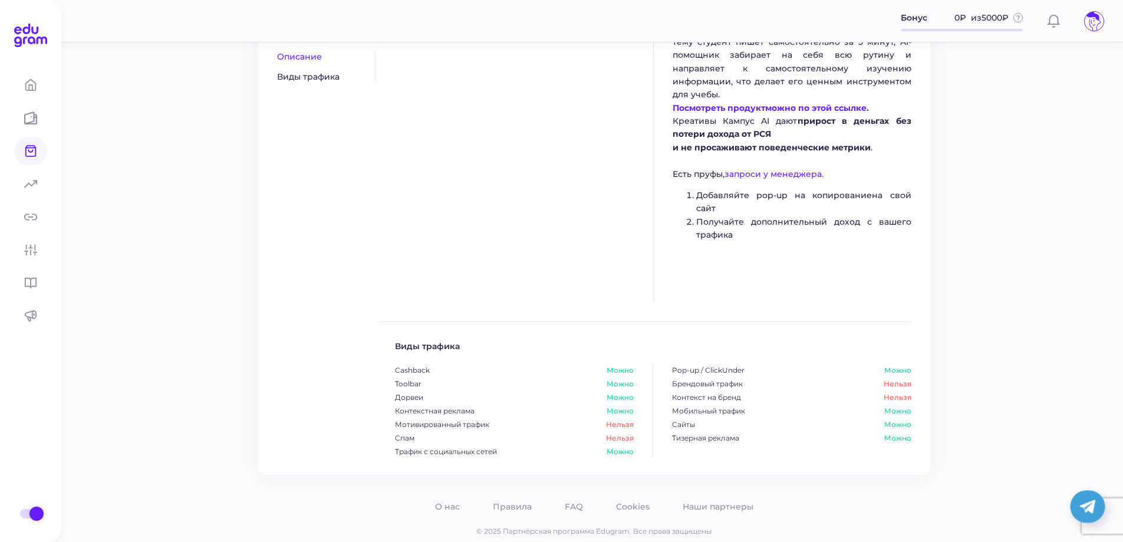
scroll to position [338, 0]
drag, startPoint x: 675, startPoint y: 374, endPoint x: 775, endPoint y: 384, distance: 100.1
click at [775, 384] on div "Cashback Можно Pop-up / ClickUnder Можно Toolbar Можно Брендовый трафик Нельзя …" at bounding box center [653, 410] width 516 height 95
click at [490, 390] on div "Дорвеи Можно" at bounding box center [524, 397] width 258 height 14
drag, startPoint x: 420, startPoint y: 426, endPoint x: 396, endPoint y: 425, distance: 23.6
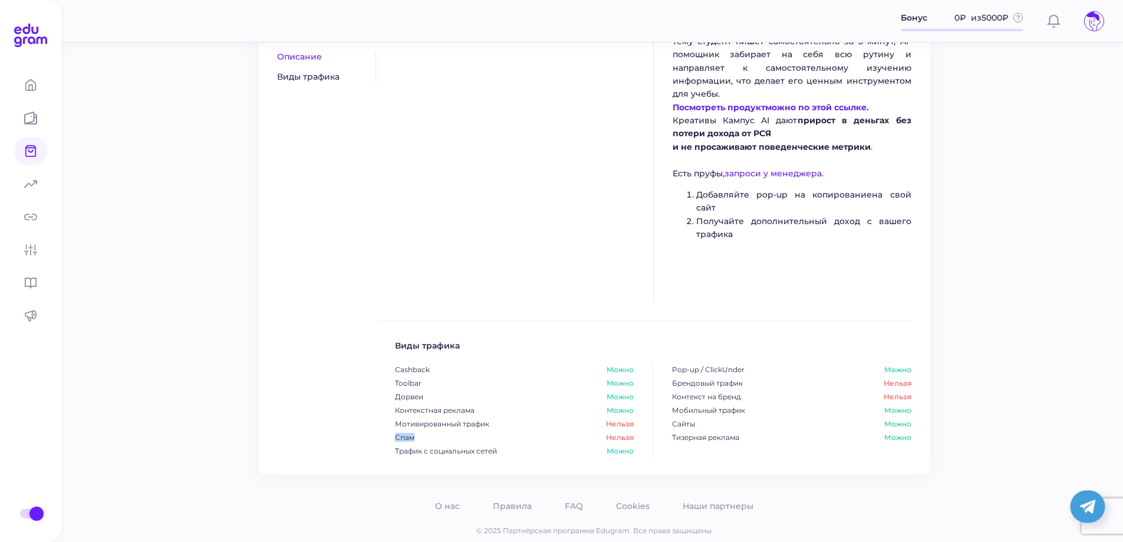
click at [396, 430] on div "Спам Нельзя" at bounding box center [524, 437] width 258 height 14
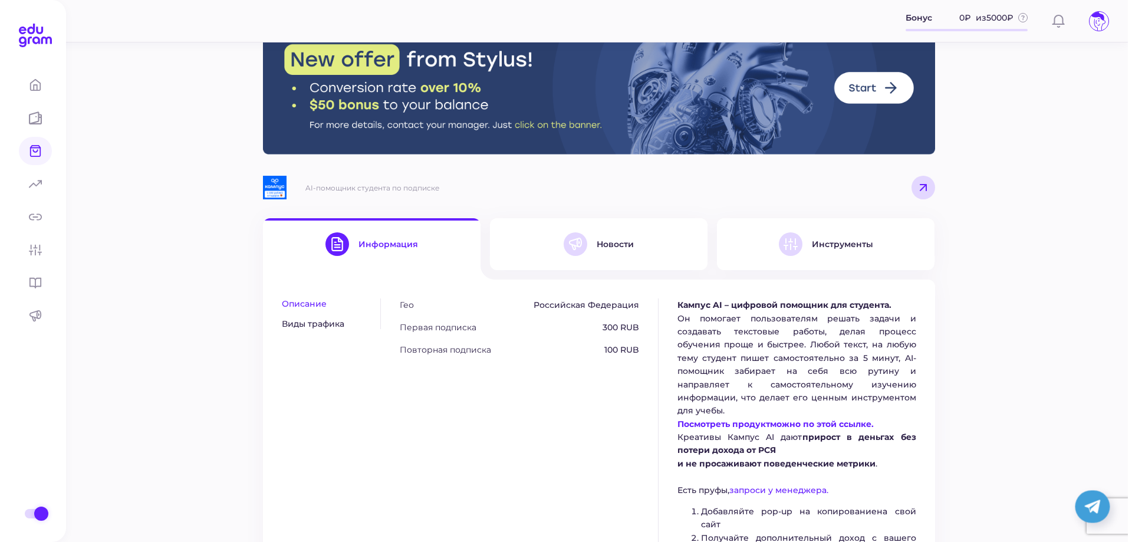
scroll to position [0, 0]
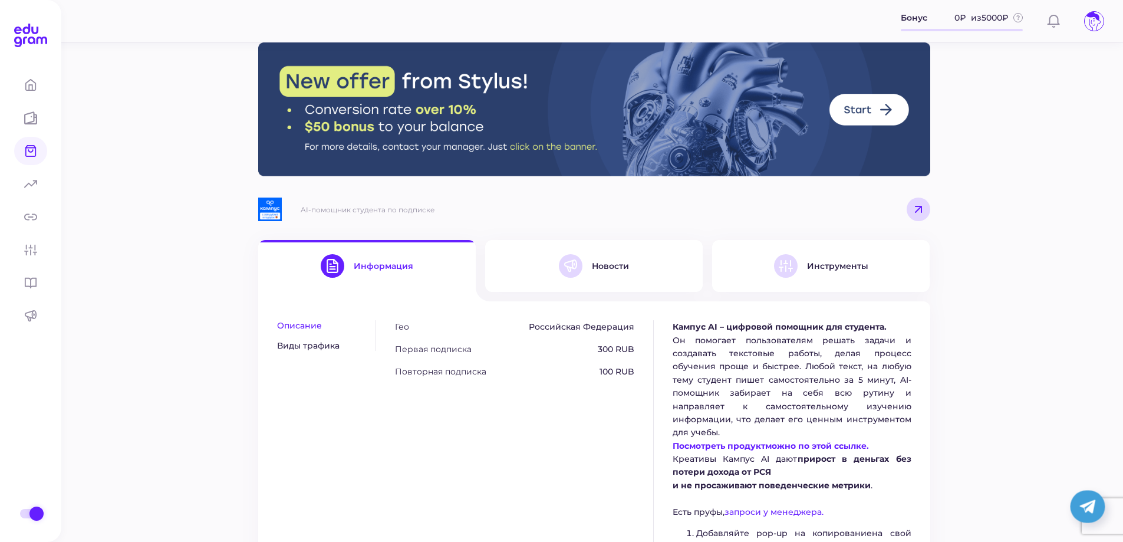
click at [776, 266] on div at bounding box center [786, 266] width 24 height 24
